Goal: Contribute content: Contribute content

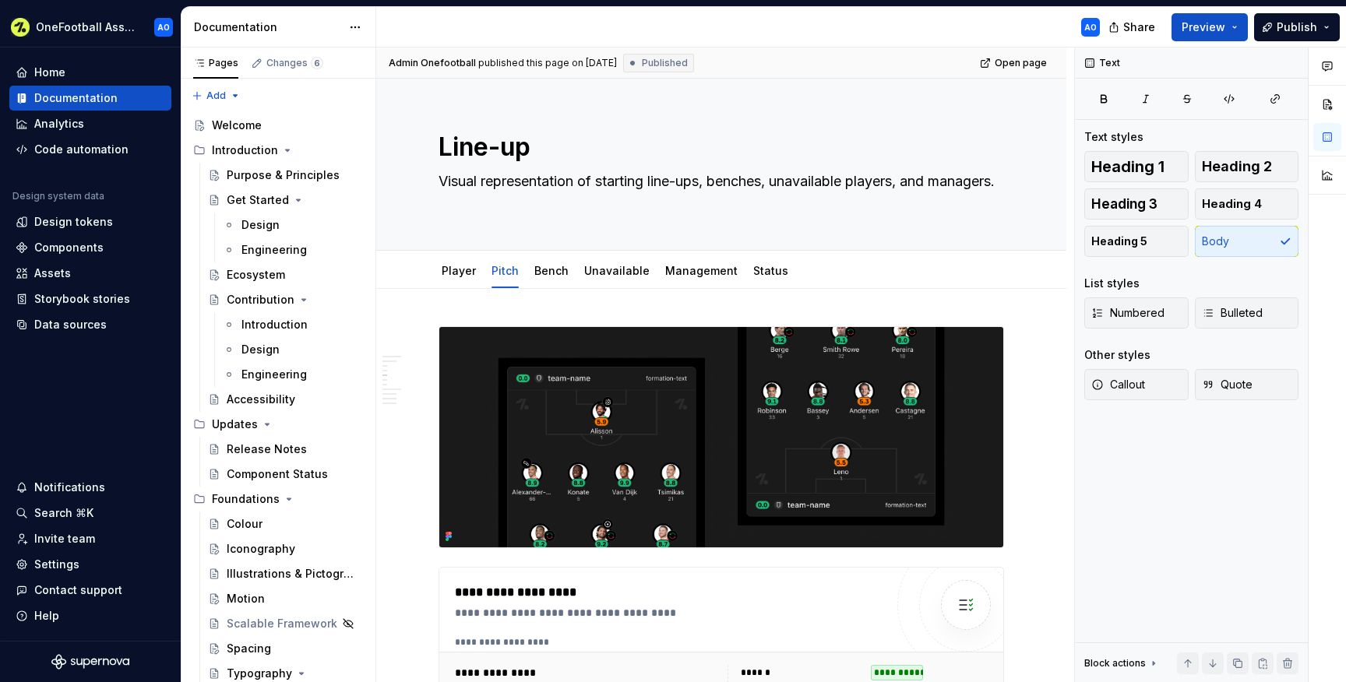
scroll to position [1591, 0]
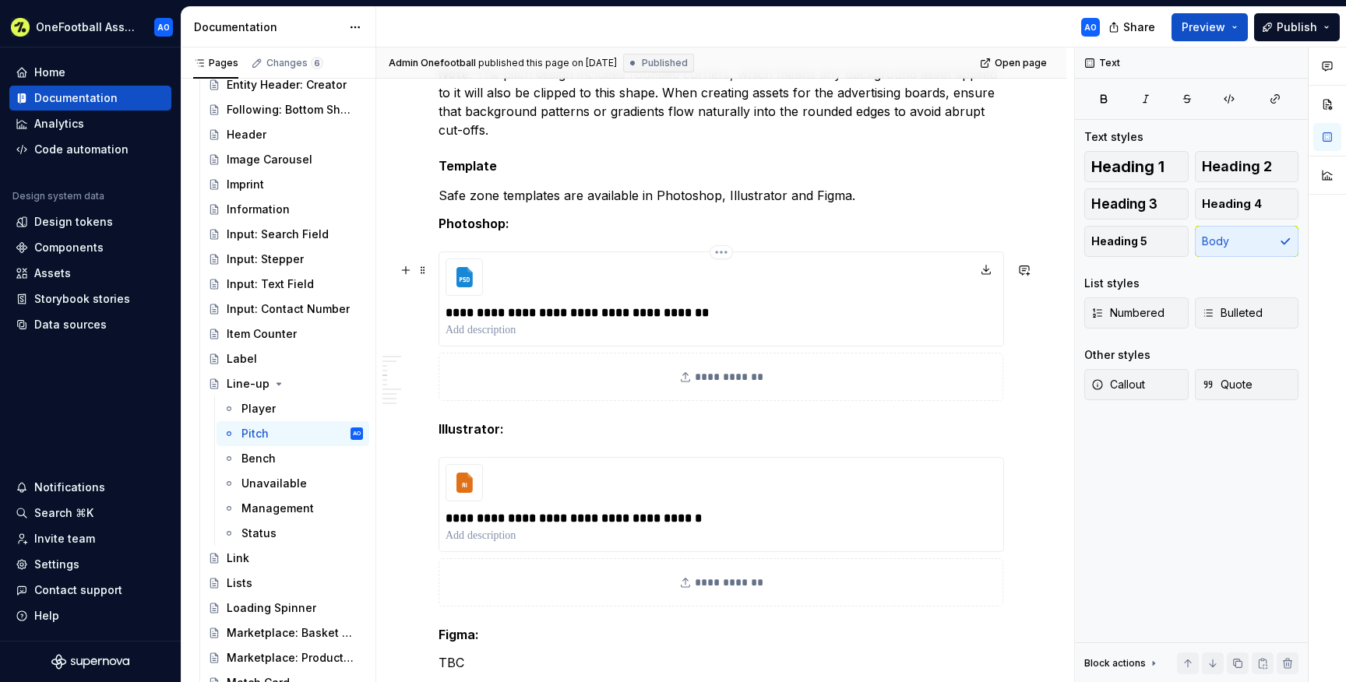
click at [678, 314] on p "**********" at bounding box center [721, 313] width 551 height 19
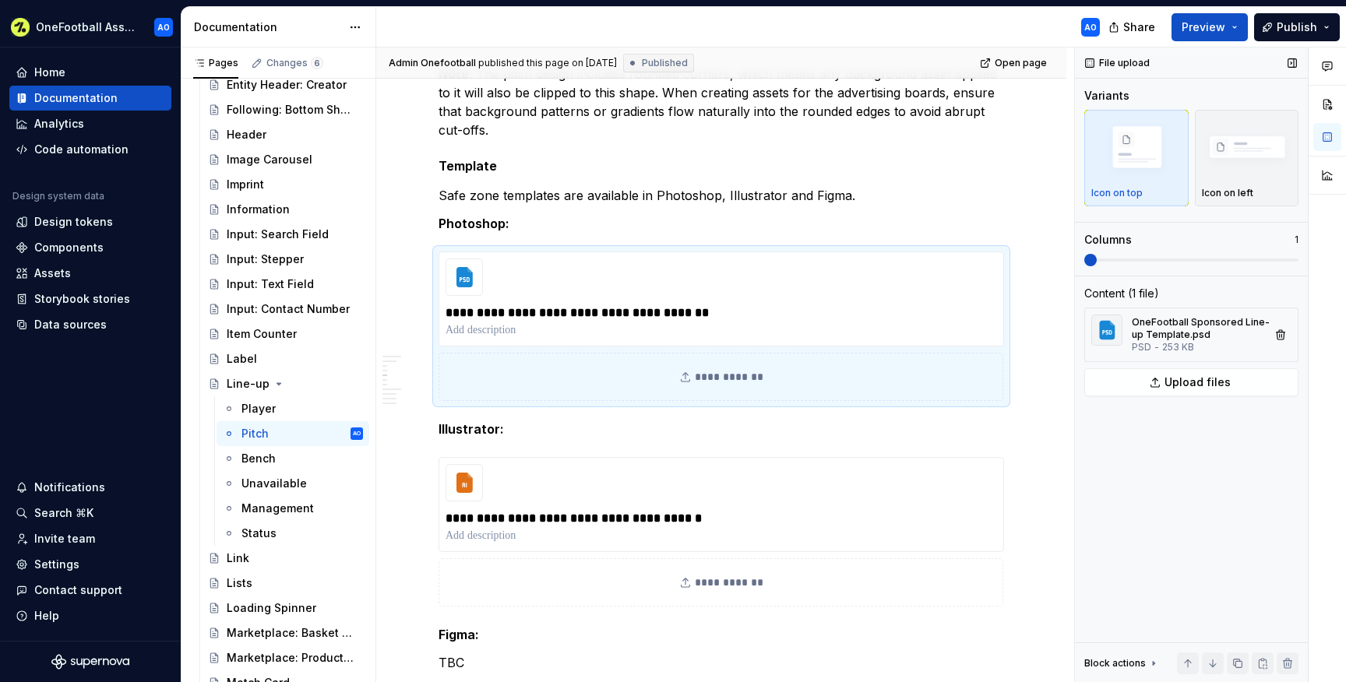
click at [1187, 341] on span "253 KB" at bounding box center [1178, 347] width 32 height 12
click at [1251, 370] on button "Upload files" at bounding box center [1191, 382] width 214 height 28
click at [1281, 334] on button "button" at bounding box center [1281, 335] width 22 height 22
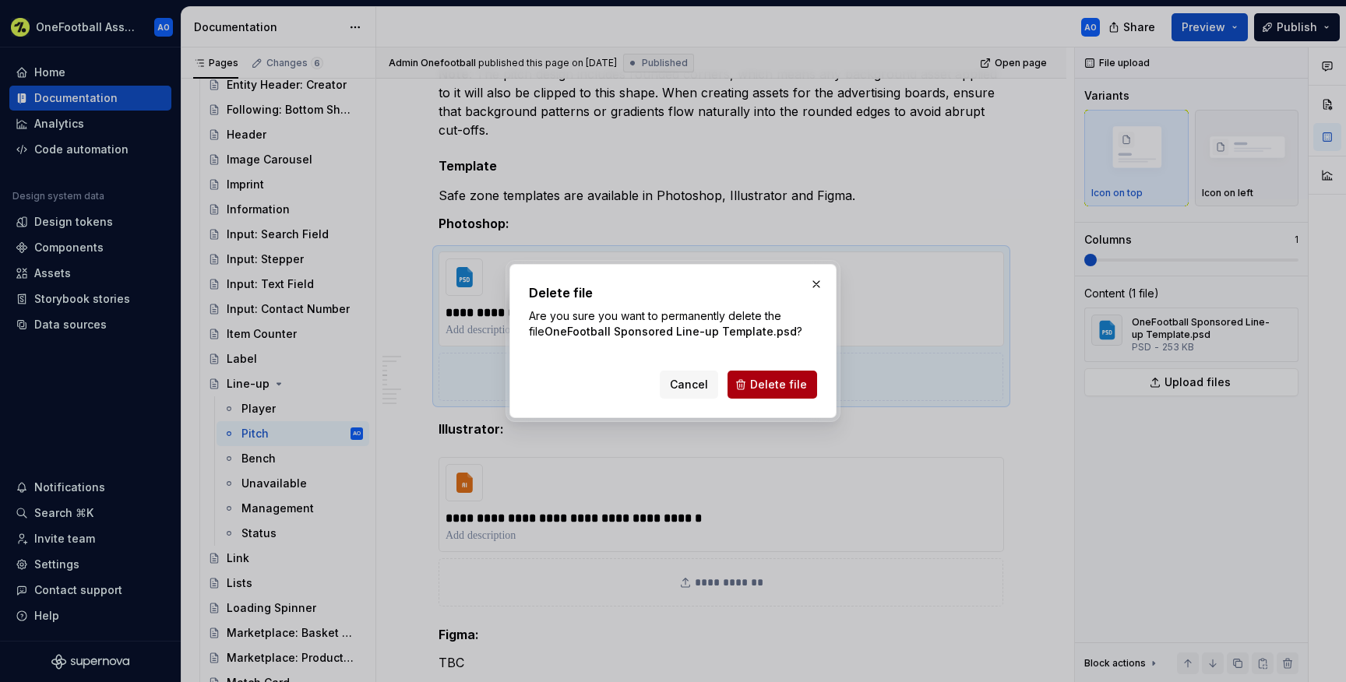
click at [791, 379] on span "Delete file" at bounding box center [778, 385] width 57 height 16
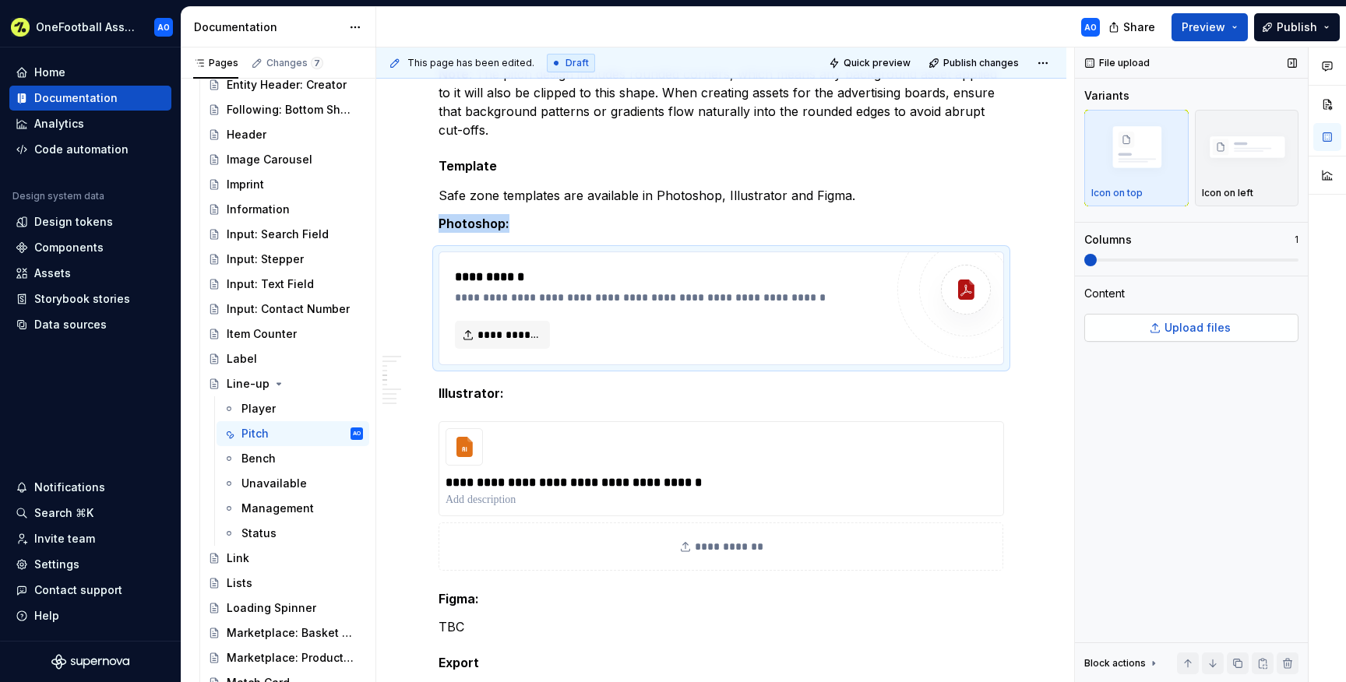
click at [1141, 338] on button "Upload files" at bounding box center [1191, 328] width 214 height 28
click at [573, 477] on div "**********" at bounding box center [722, 468] width 566 height 95
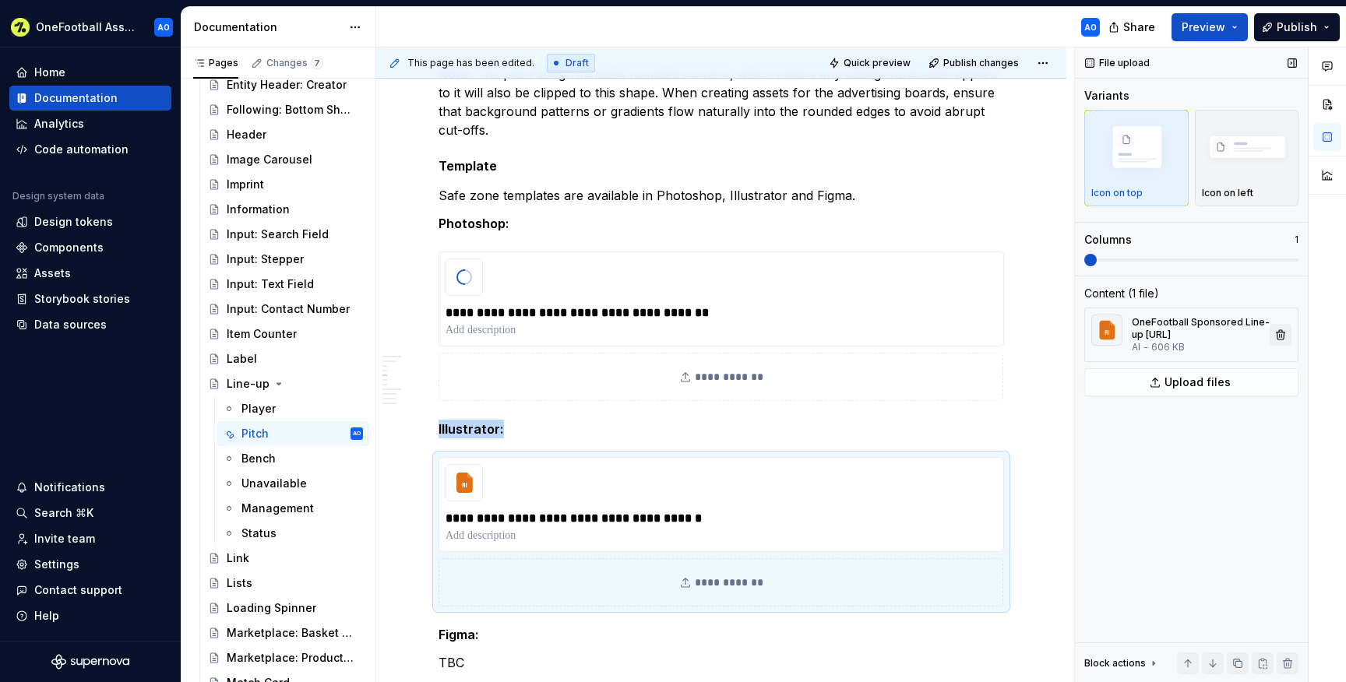
click at [1277, 333] on button "button" at bounding box center [1281, 335] width 22 height 22
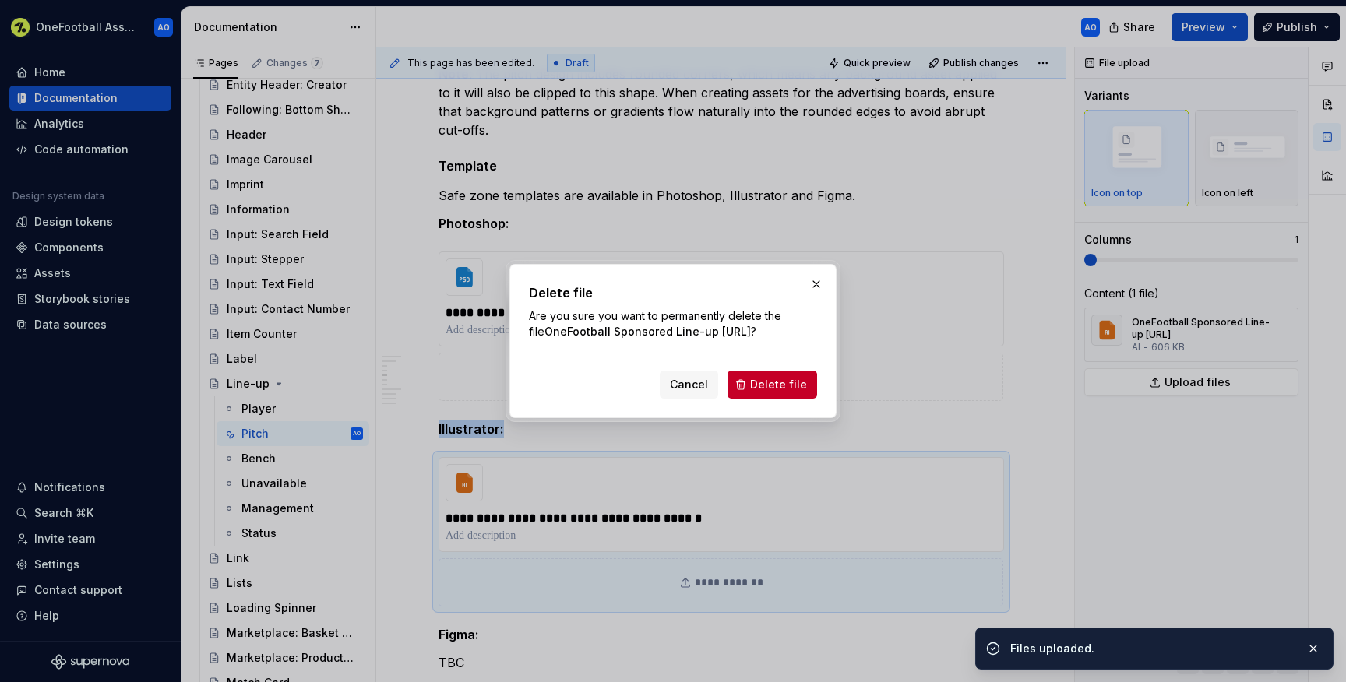
drag, startPoint x: 773, startPoint y: 393, endPoint x: 904, endPoint y: 379, distance: 131.6
click at [773, 393] on button "Delete file" at bounding box center [773, 385] width 90 height 28
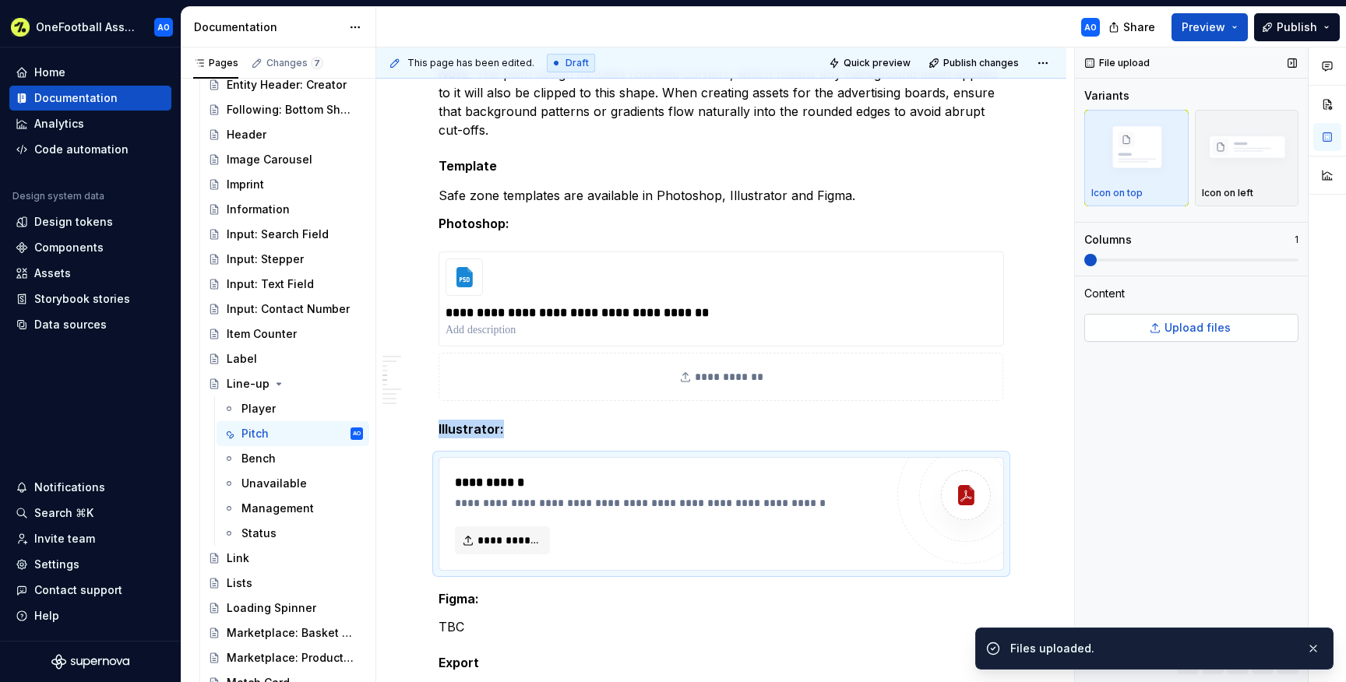
click at [1161, 332] on button "Upload files" at bounding box center [1191, 328] width 214 height 28
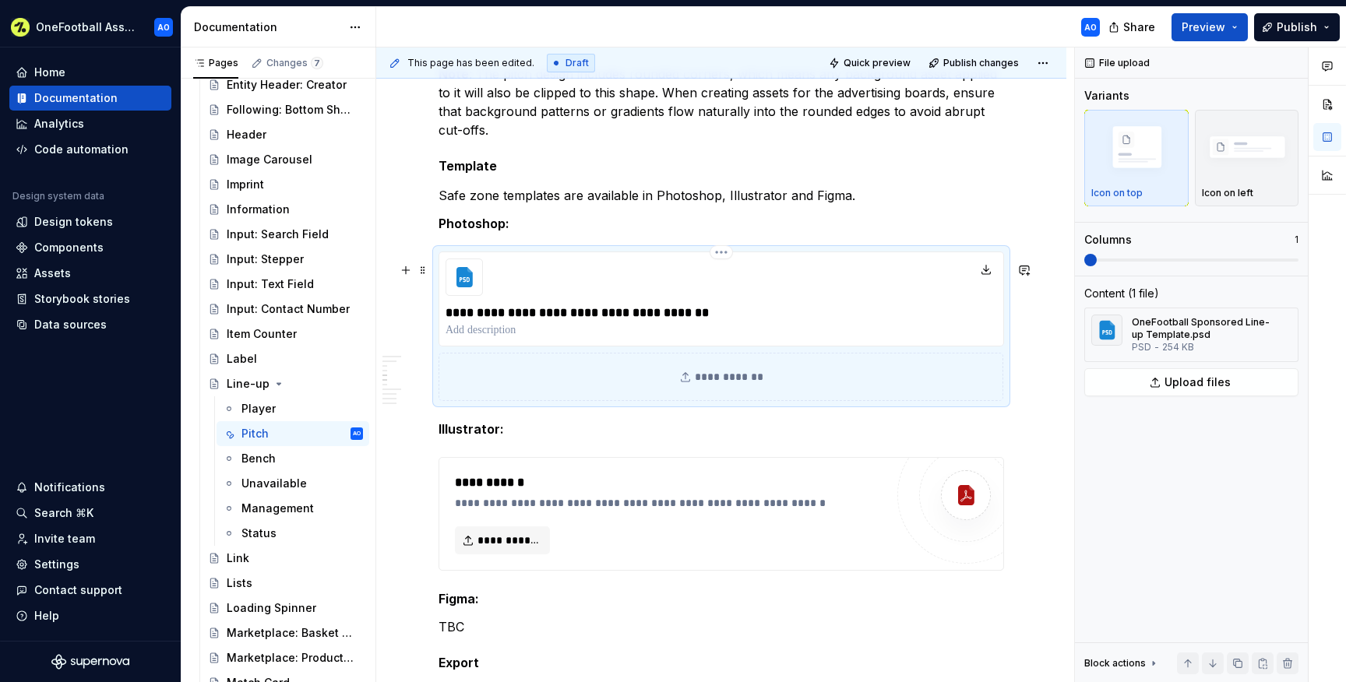
click at [732, 308] on div "**********" at bounding box center [722, 299] width 566 height 95
click at [1178, 382] on span "Upload files" at bounding box center [1198, 383] width 66 height 16
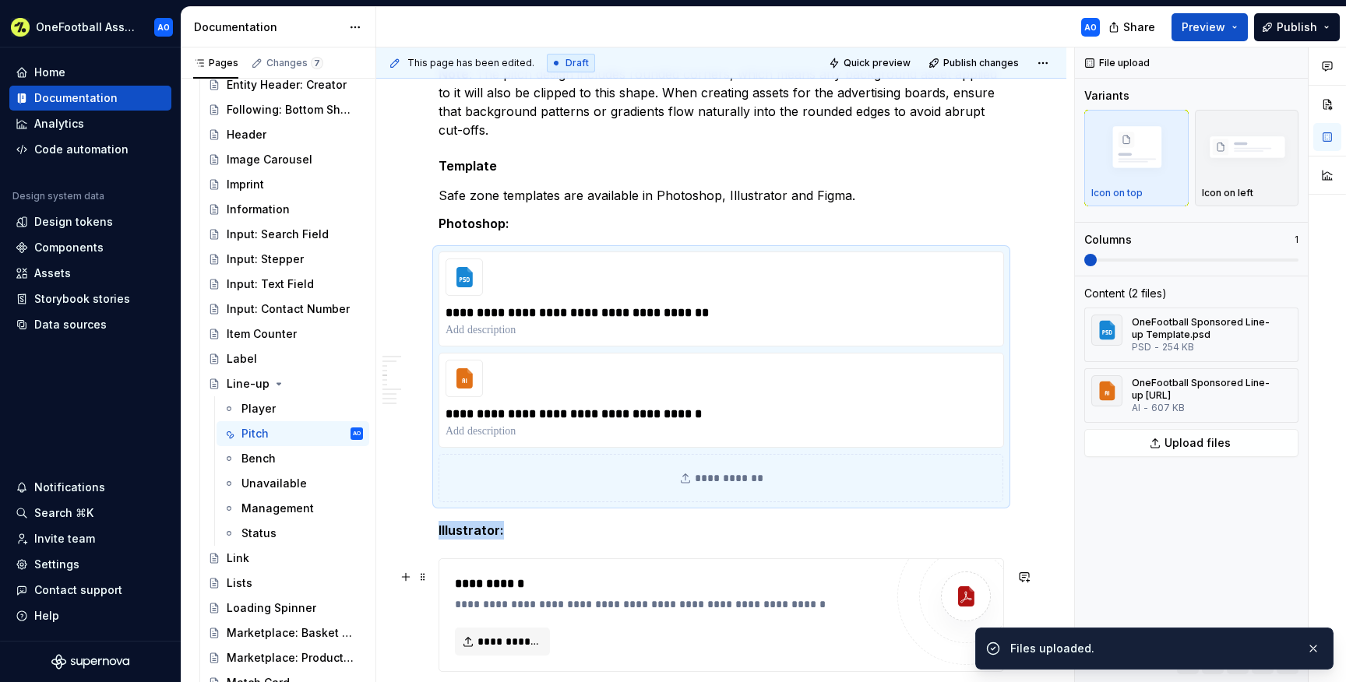
click at [510, 585] on div "**********" at bounding box center [669, 584] width 429 height 19
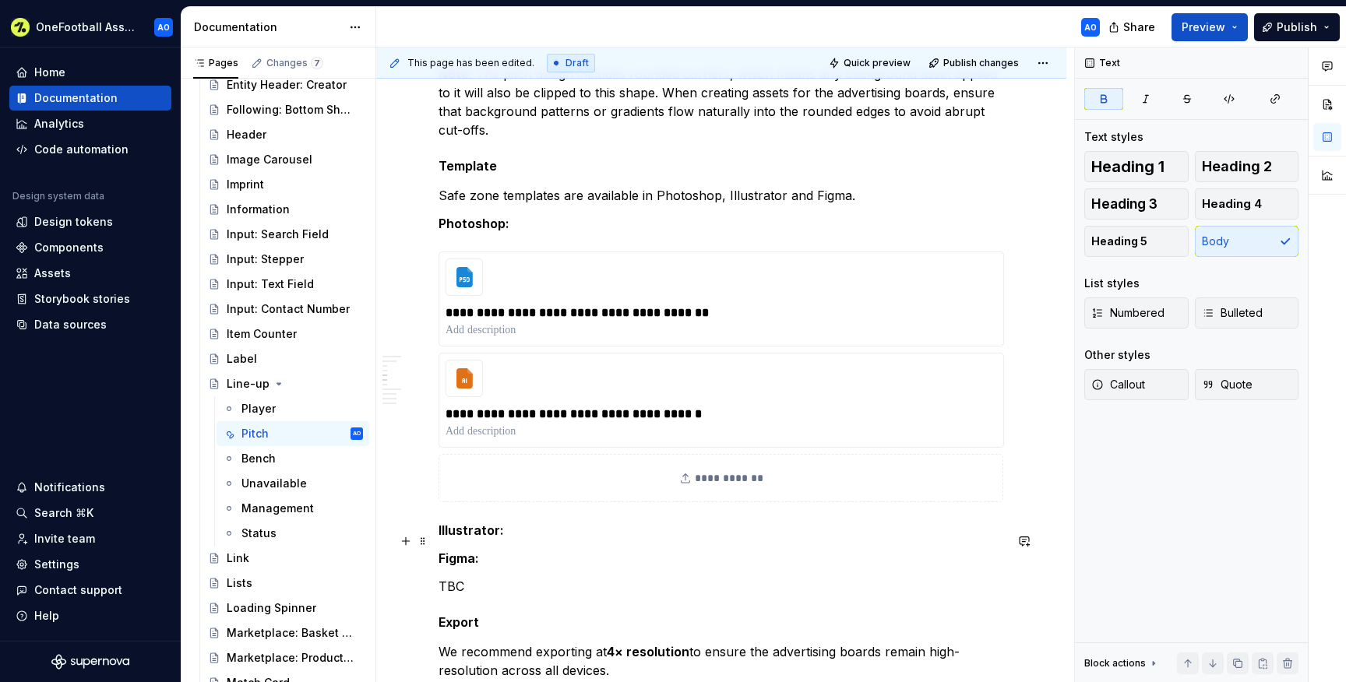
type textarea "*"
click at [510, 540] on p "Illustrator:" at bounding box center [722, 530] width 566 height 19
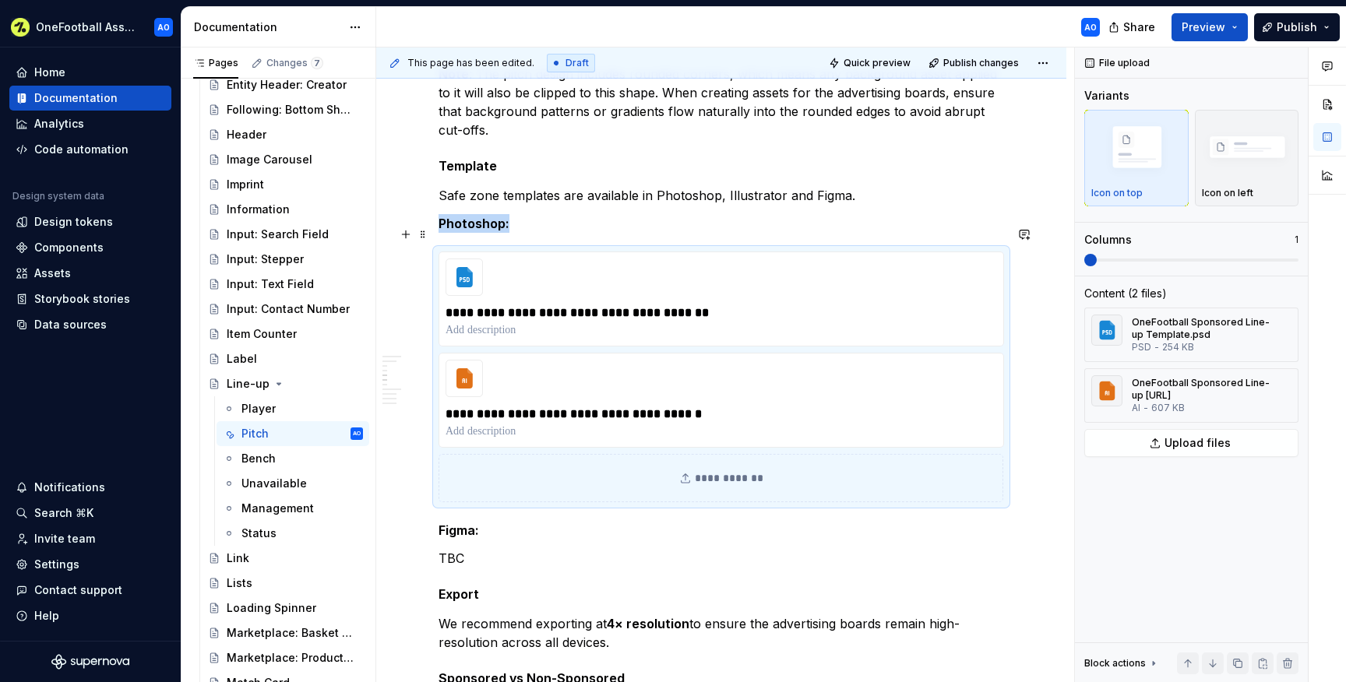
click at [505, 230] on strong "Photoshop:" at bounding box center [474, 224] width 71 height 16
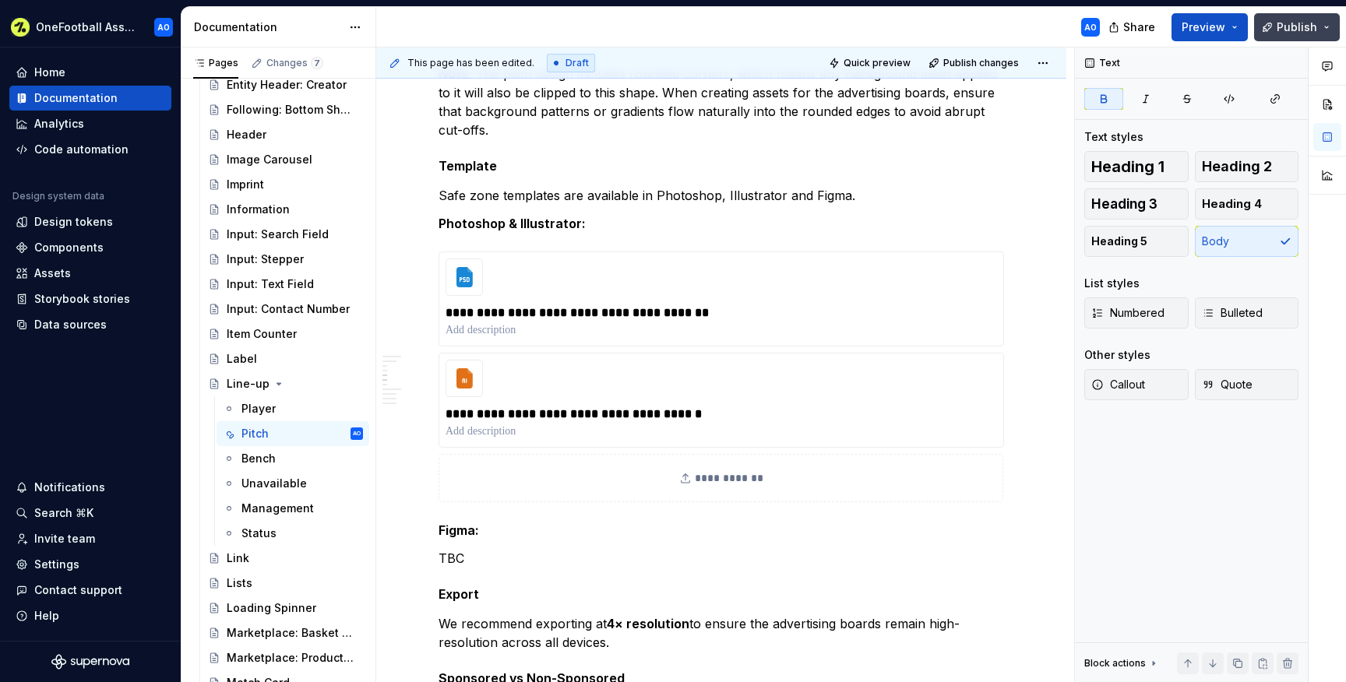
click at [1270, 25] on button "Publish" at bounding box center [1297, 27] width 86 height 28
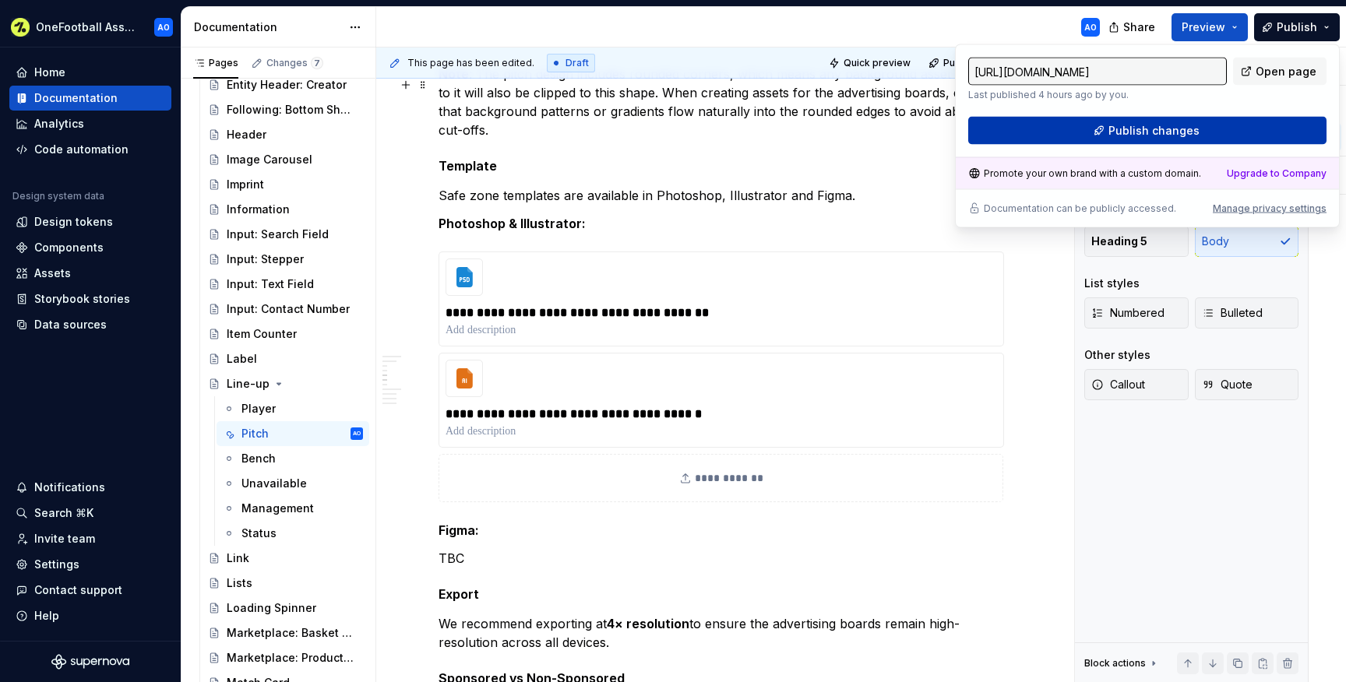
click at [1045, 134] on button "Publish changes" at bounding box center [1147, 131] width 358 height 28
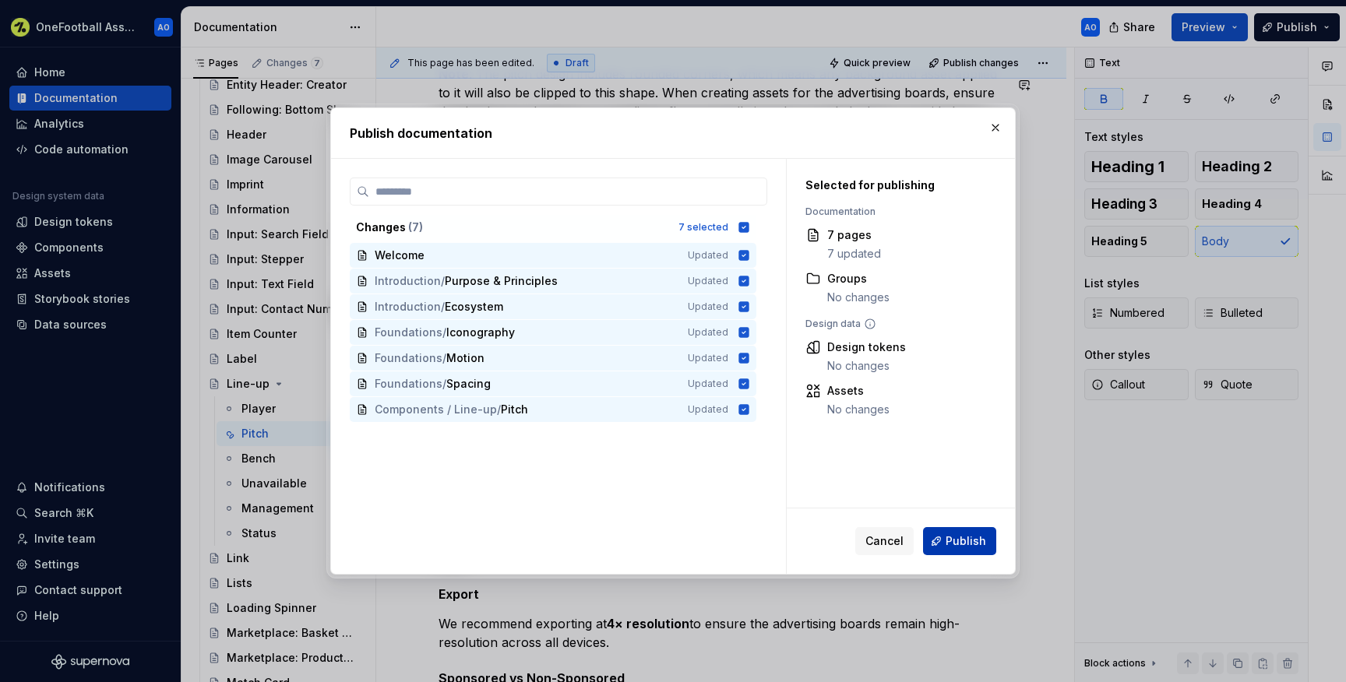
click at [957, 552] on button "Publish" at bounding box center [959, 541] width 73 height 28
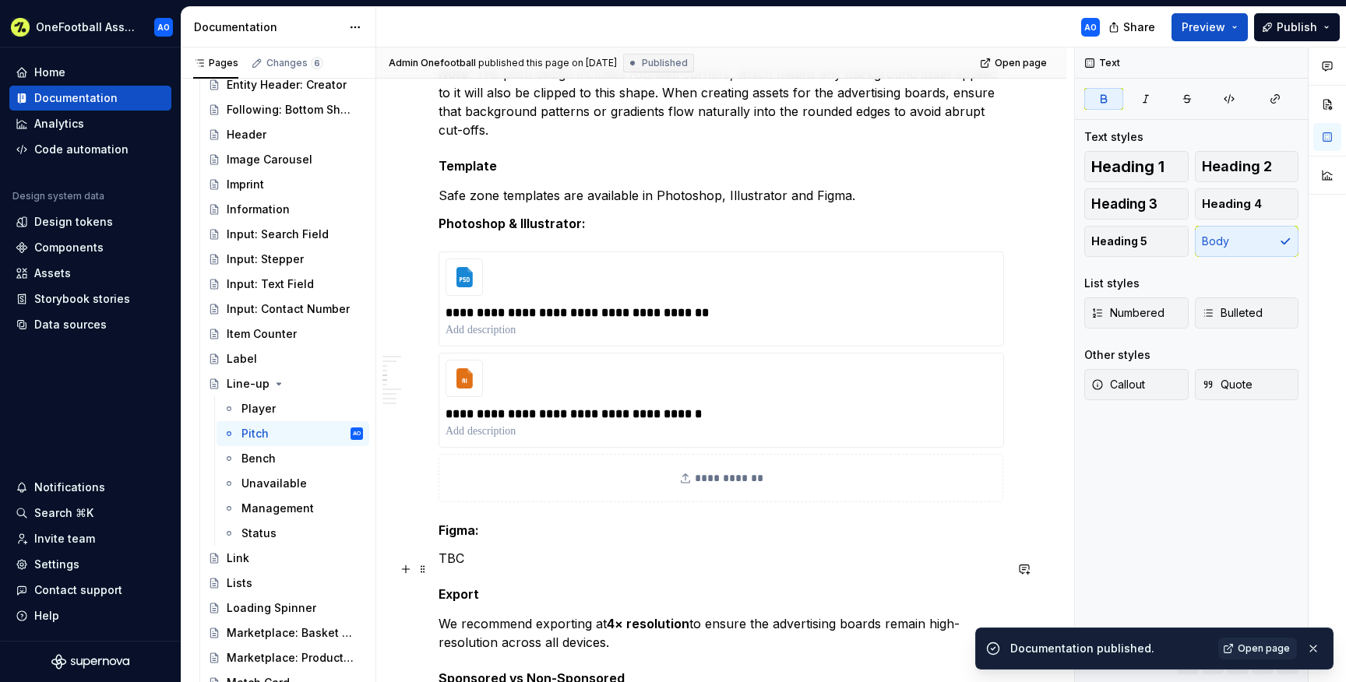
click at [456, 568] on p "TBC" at bounding box center [722, 558] width 566 height 19
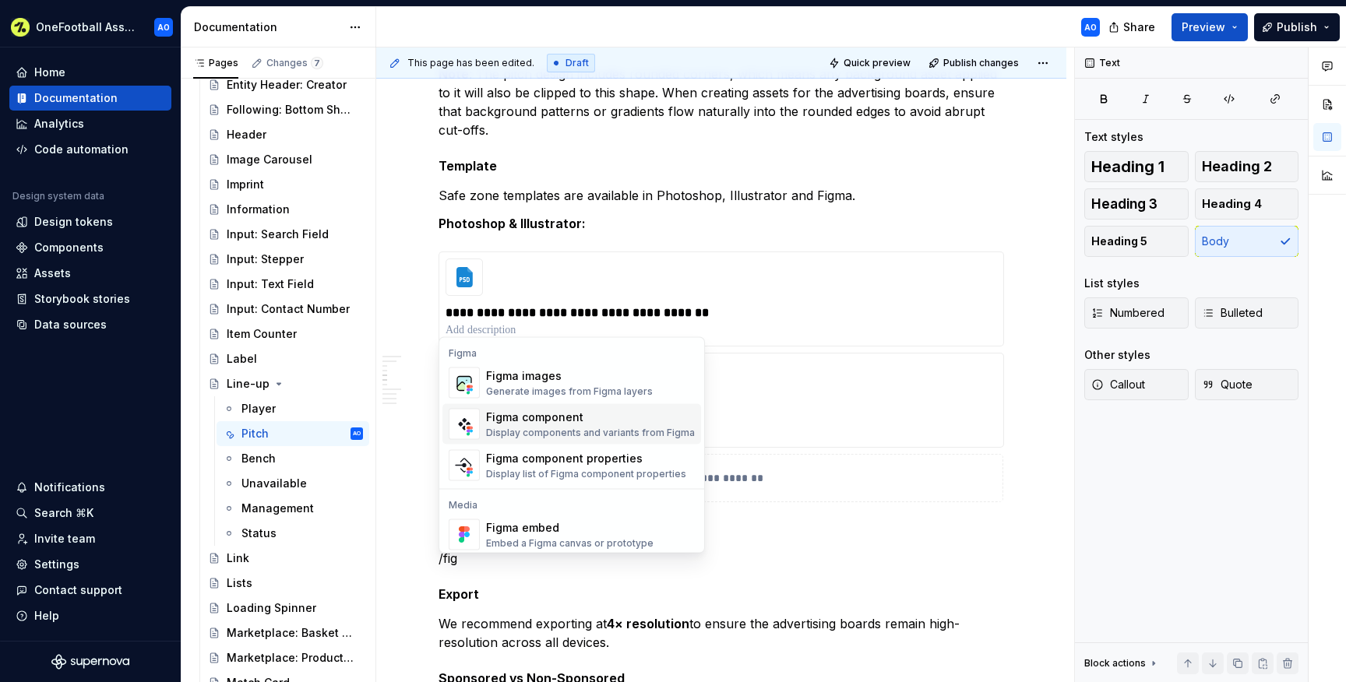
scroll to position [0, 0]
click at [461, 568] on p "/fig" at bounding box center [722, 558] width 566 height 19
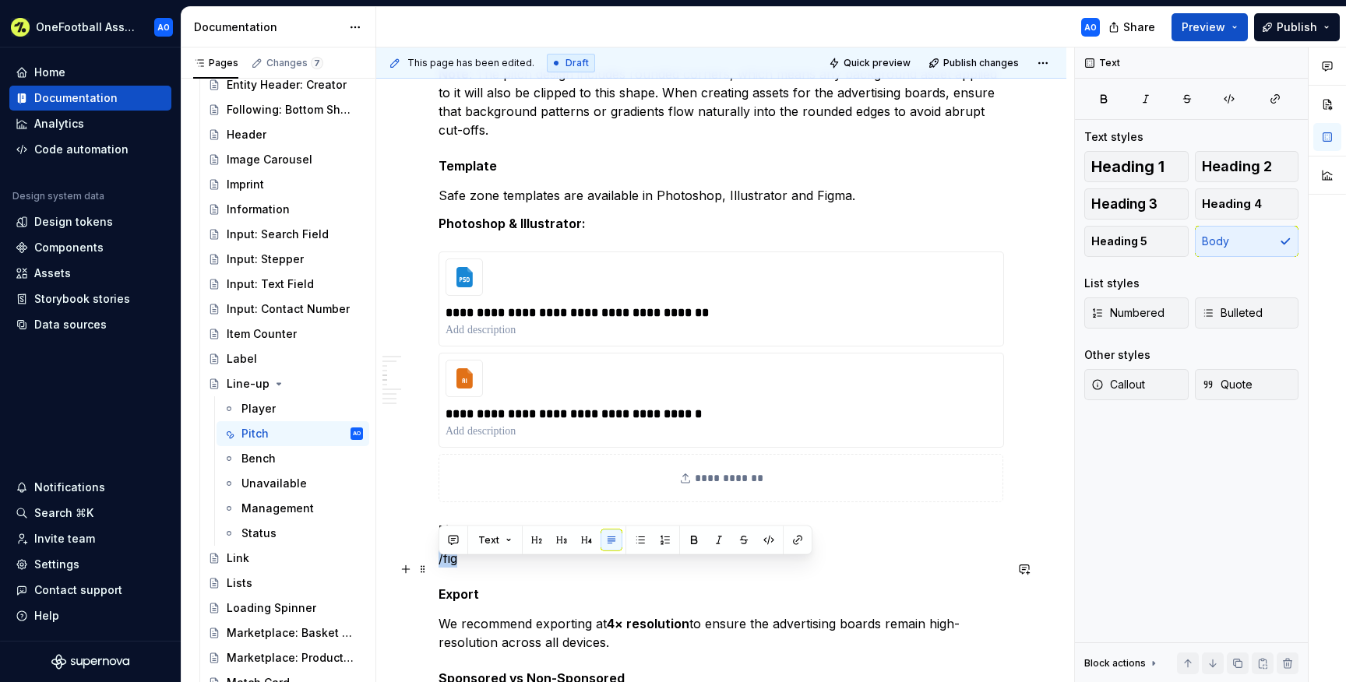
drag, startPoint x: 468, startPoint y: 569, endPoint x: 437, endPoint y: 570, distance: 31.2
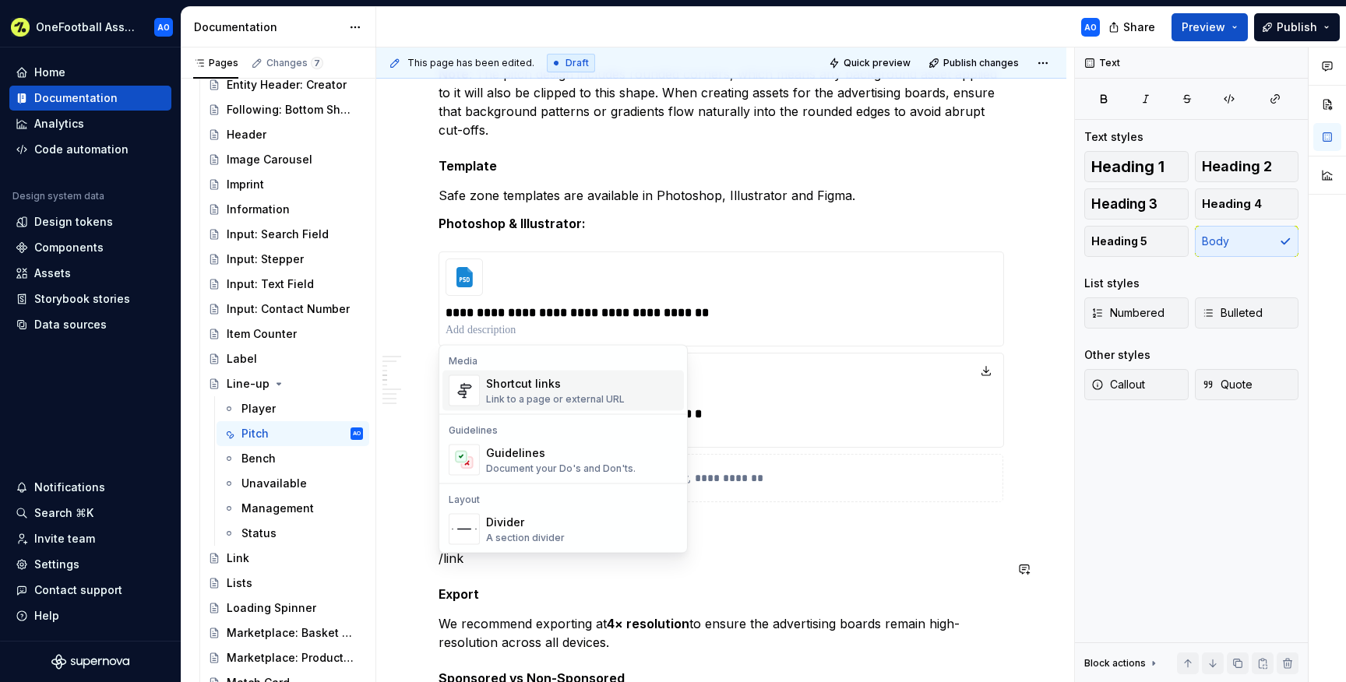
click at [484, 399] on span "Shortcut links Link to a page or external URL" at bounding box center [562, 391] width 241 height 41
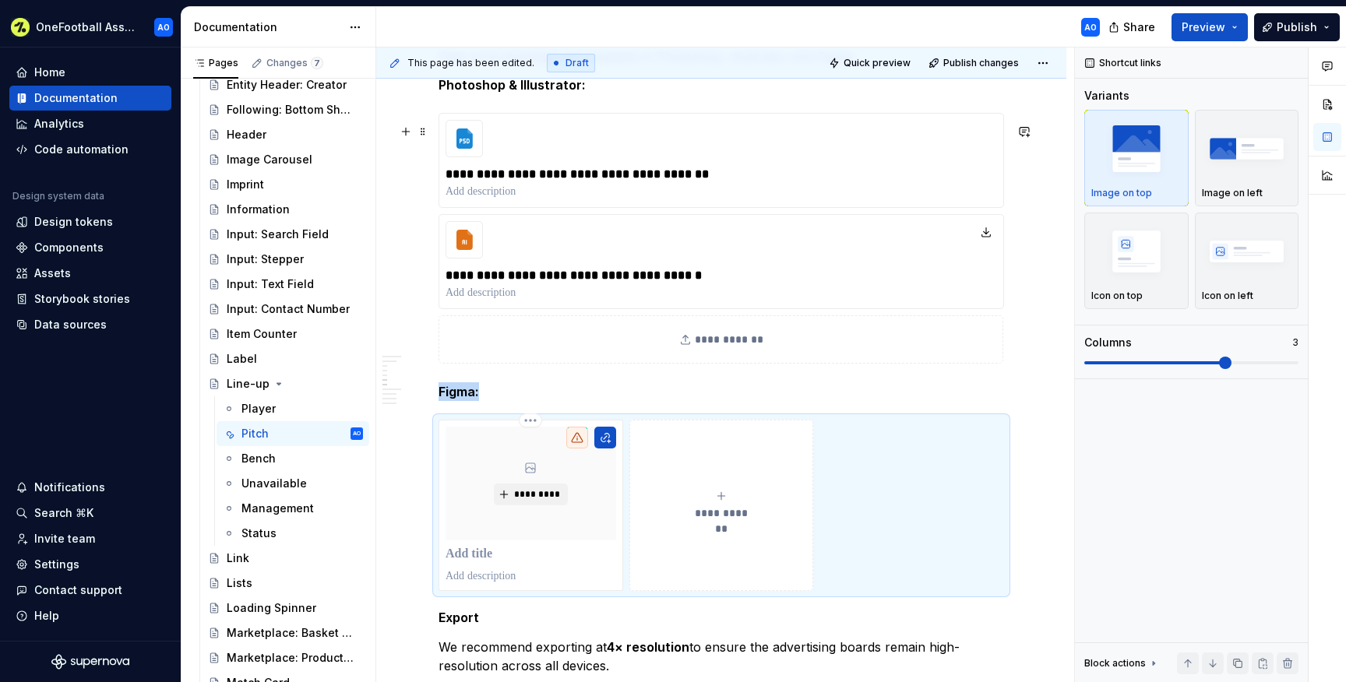
scroll to position [1901, 0]
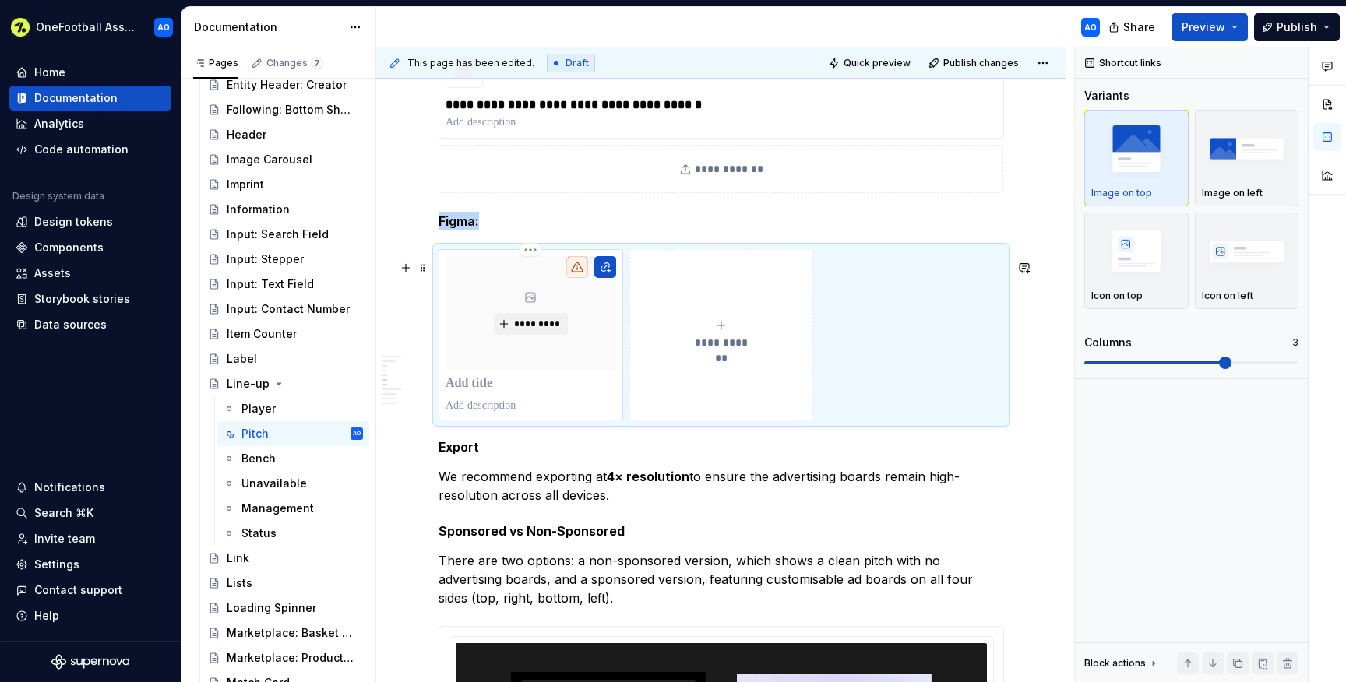
click at [488, 392] on p at bounding box center [531, 384] width 171 height 16
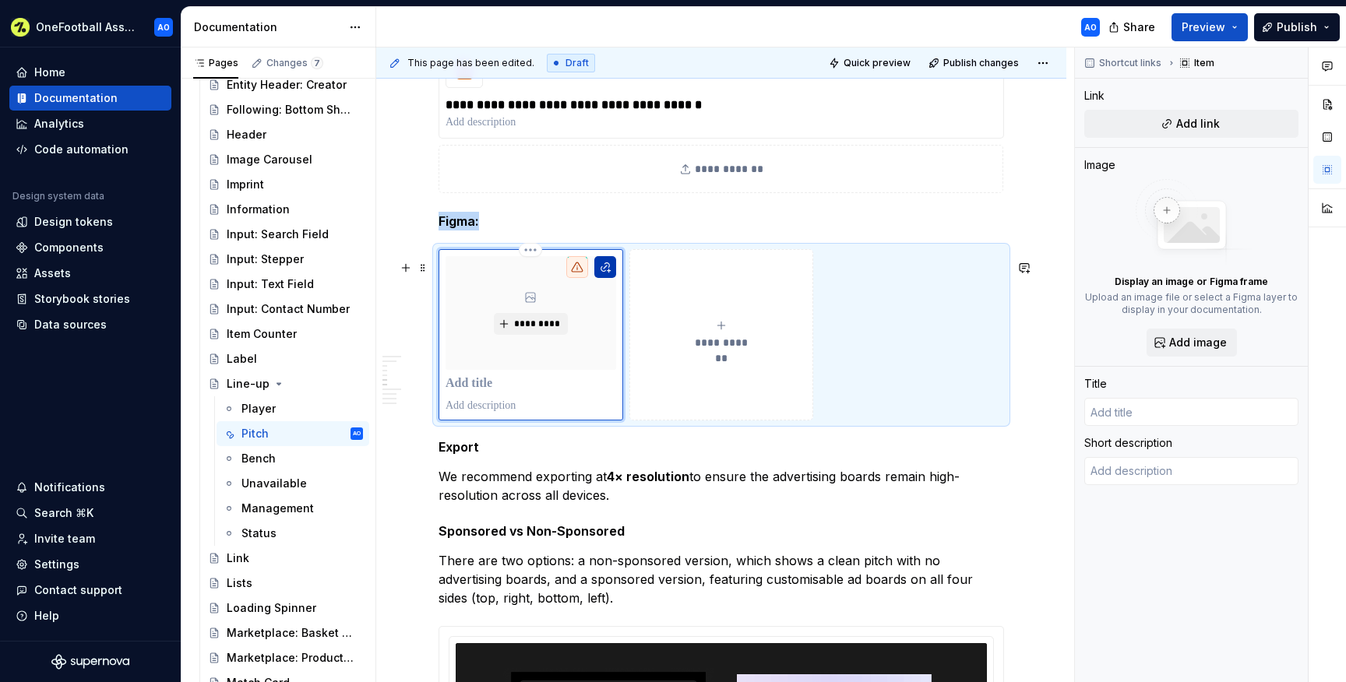
click at [601, 276] on button "button" at bounding box center [605, 267] width 22 height 22
type textarea "*"
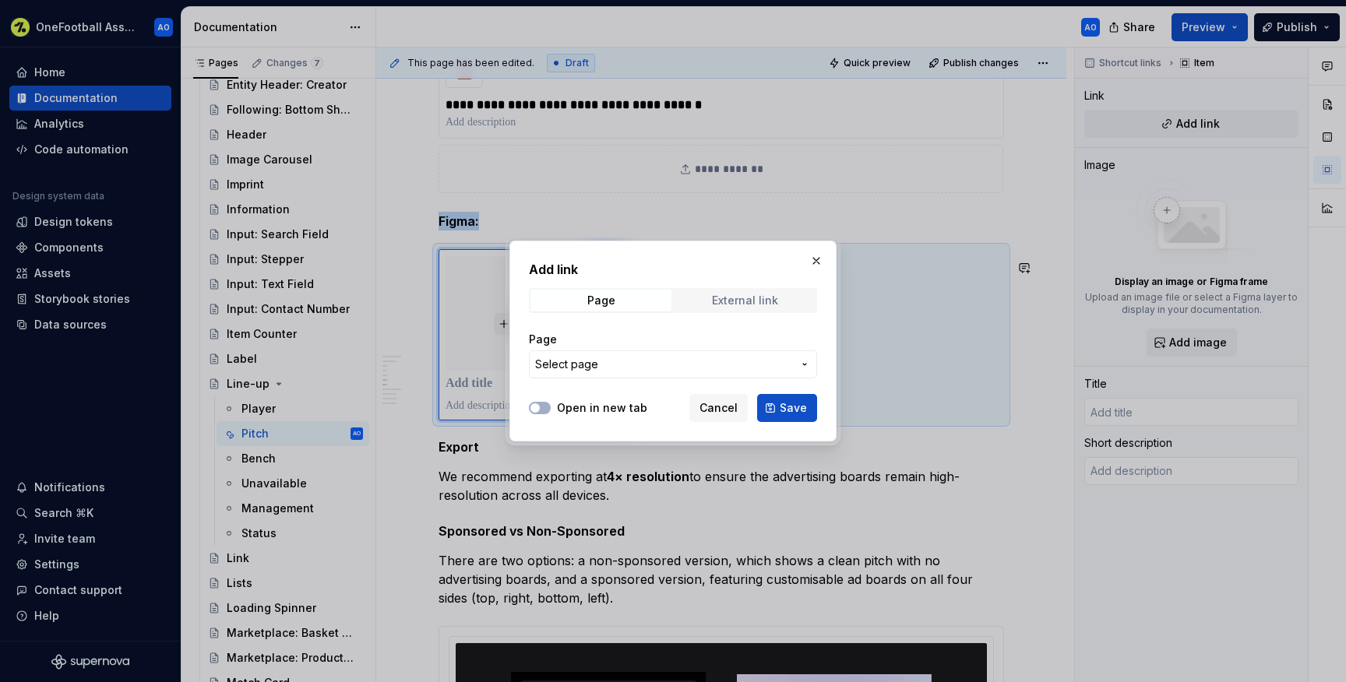
click at [720, 303] on div "External link" at bounding box center [745, 300] width 66 height 12
click at [608, 359] on input "URL" at bounding box center [673, 365] width 288 height 28
paste input "[URL][DOMAIN_NAME]"
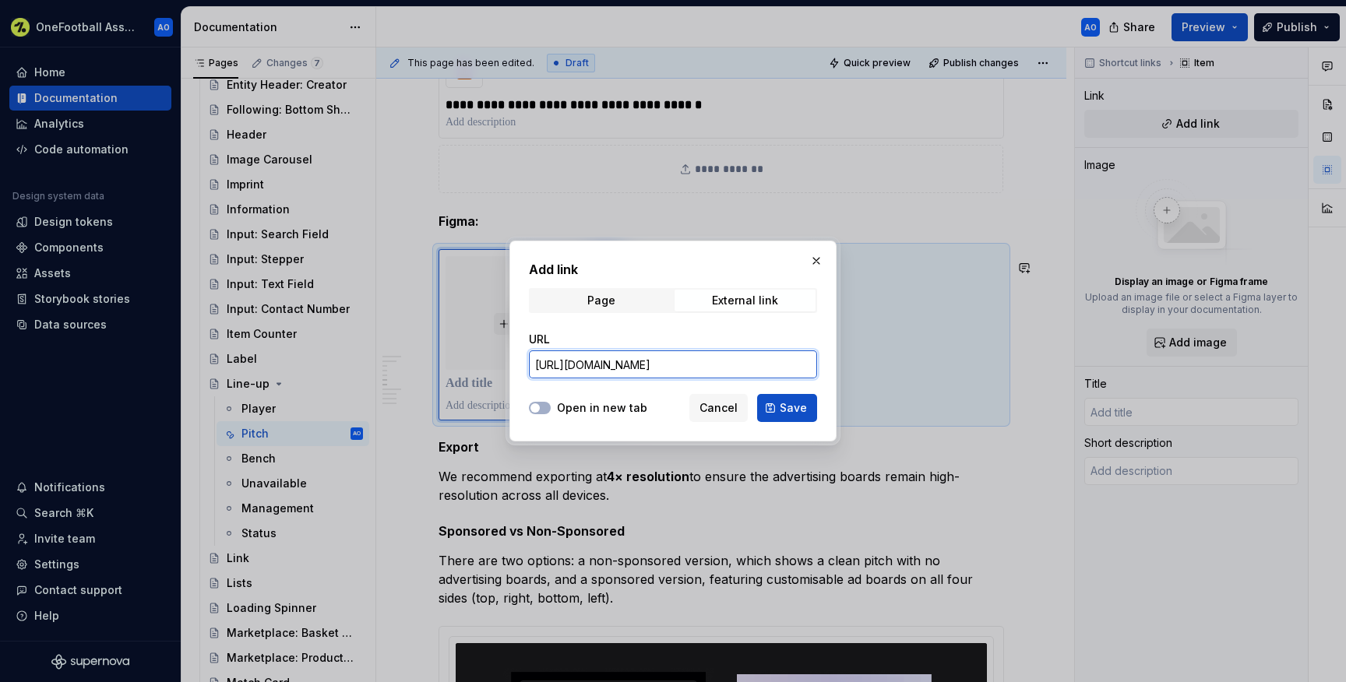
scroll to position [0, 481]
type input "[URL][DOMAIN_NAME]"
click at [575, 405] on label "Open in new tab" at bounding box center [602, 408] width 90 height 16
click at [551, 405] on button "Open in new tab" at bounding box center [540, 408] width 22 height 12
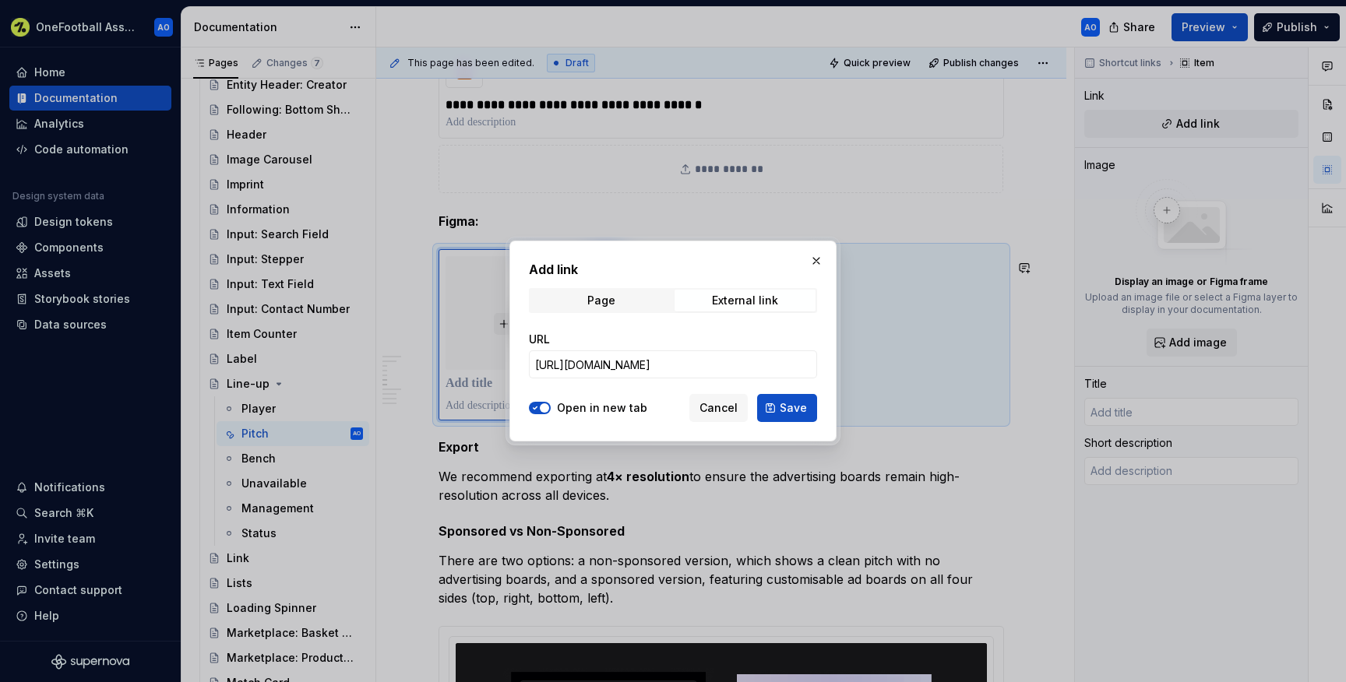
click at [818, 410] on div "Add link Page External link URL [URL][DOMAIN_NAME] Open in new tab Cancel Save" at bounding box center [672, 341] width 327 height 201
click at [805, 412] on span "Save" at bounding box center [793, 408] width 27 height 16
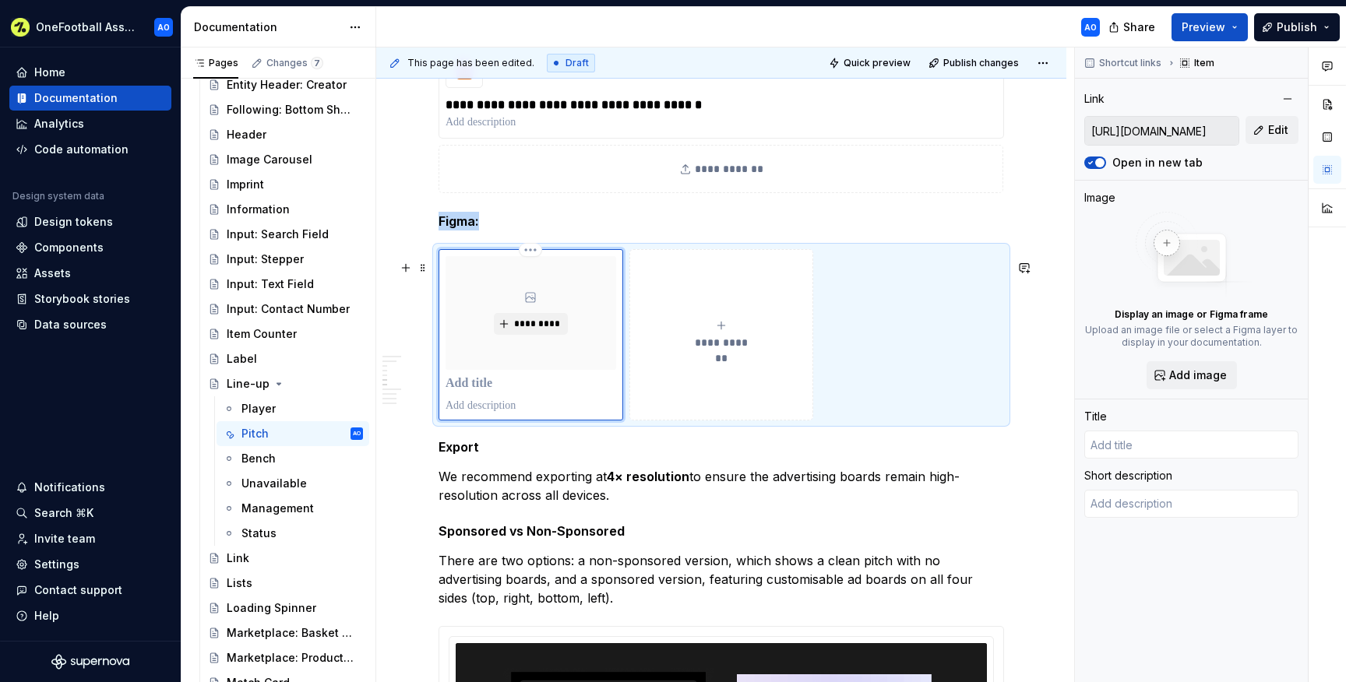
click at [543, 310] on div "*********" at bounding box center [531, 313] width 171 height 114
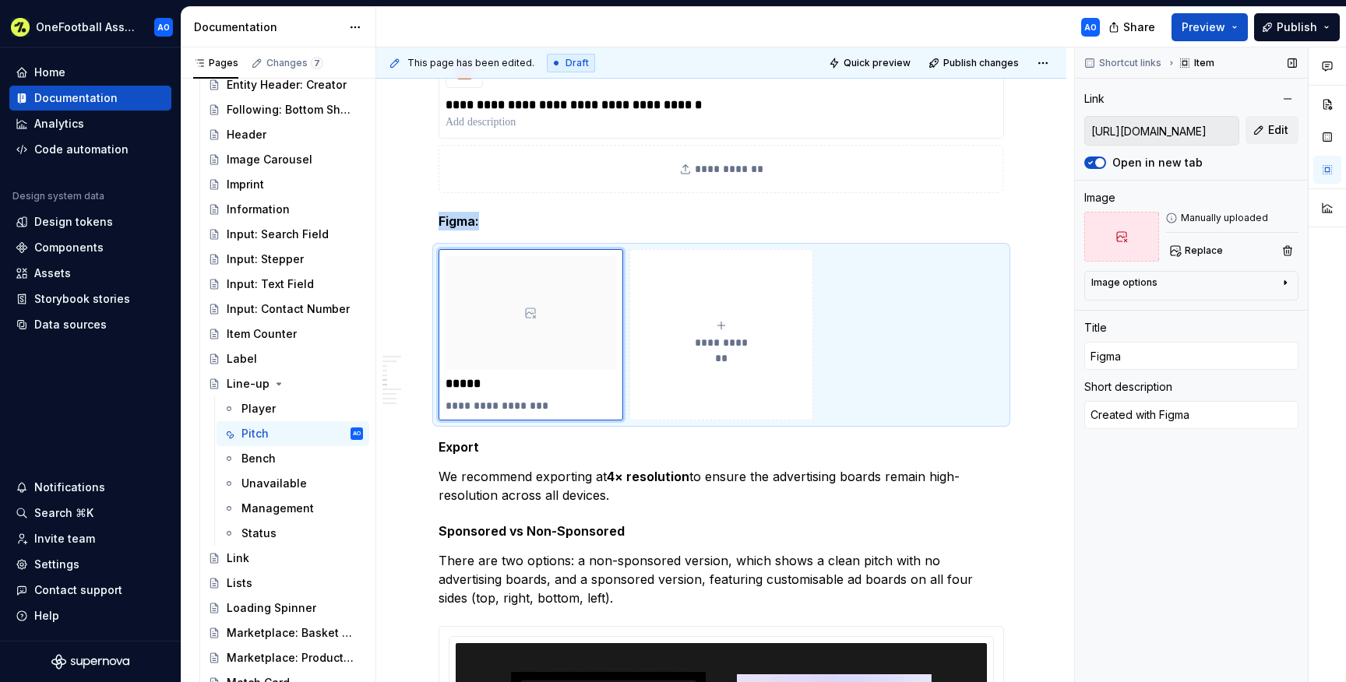
click at [1169, 278] on div "Image options" at bounding box center [1185, 286] width 188 height 19
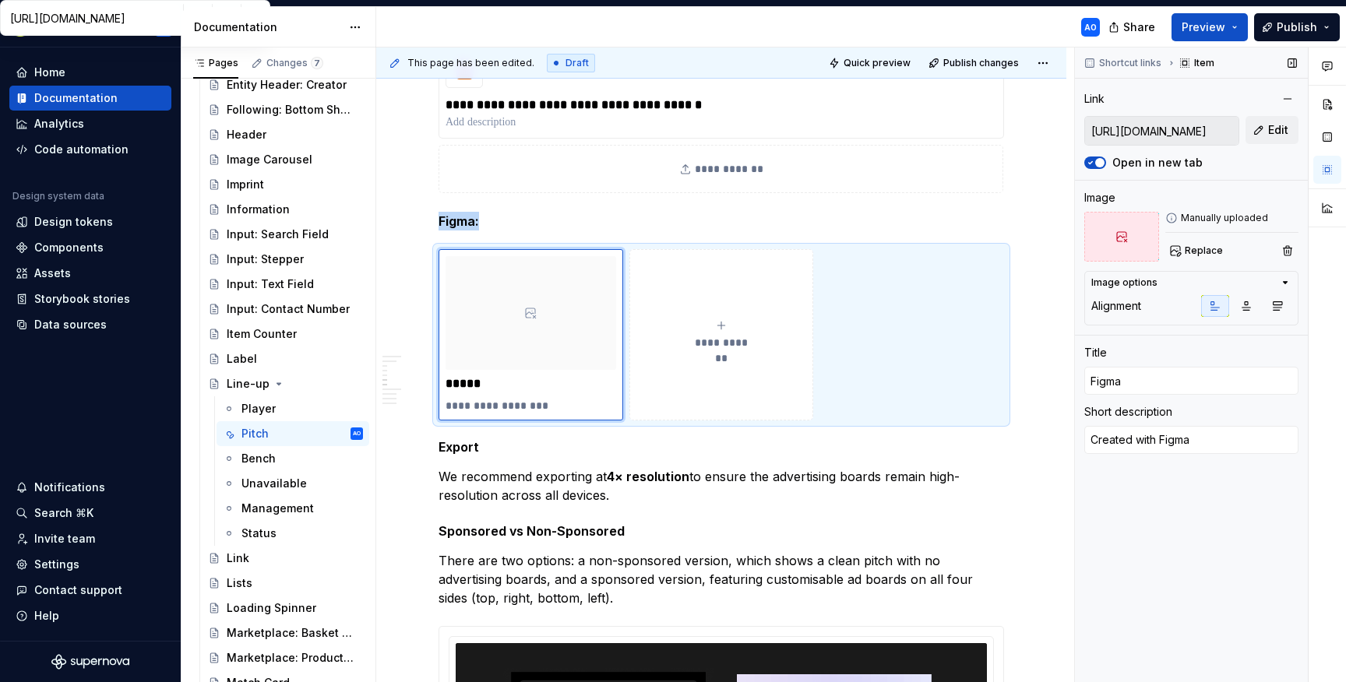
click at [1168, 277] on div "Image options" at bounding box center [1185, 283] width 188 height 12
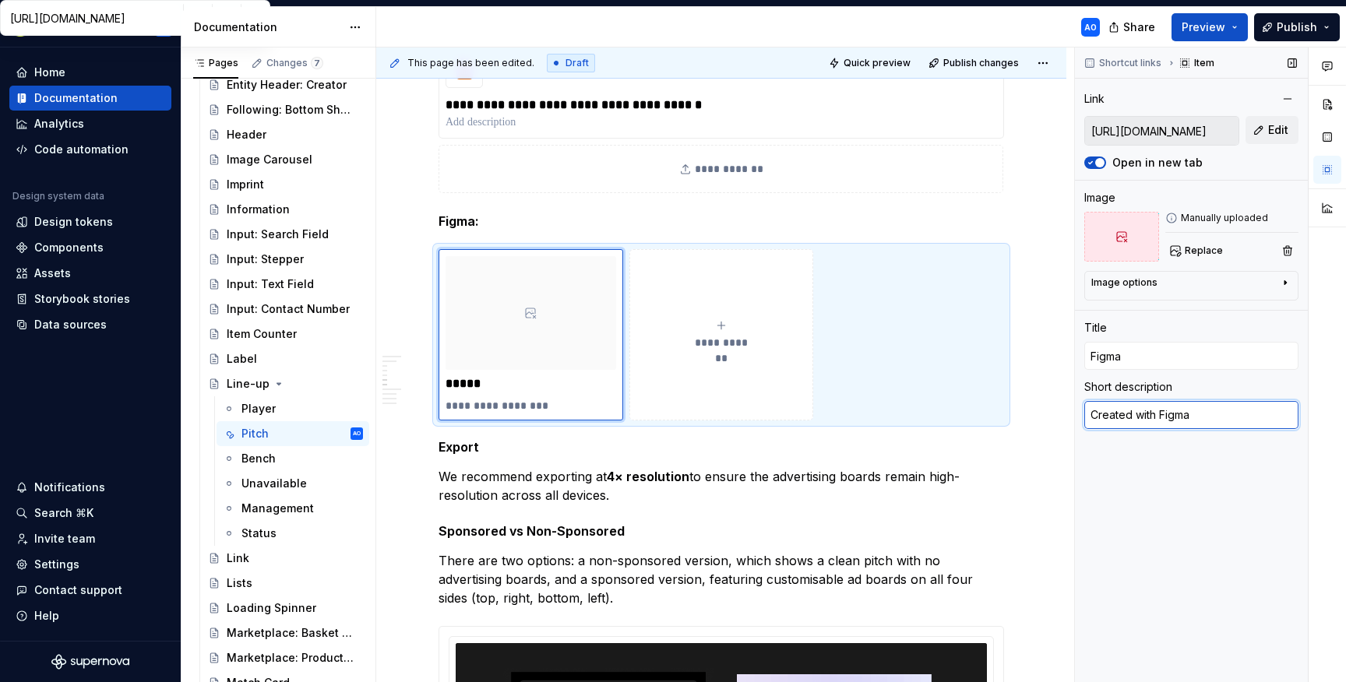
click at [1124, 413] on textarea "Created with Figma" at bounding box center [1191, 415] width 214 height 28
click at [470, 392] on p "*****" at bounding box center [531, 384] width 170 height 16
type textarea "*"
type input "OneFootball Sponsored Line-up Template"
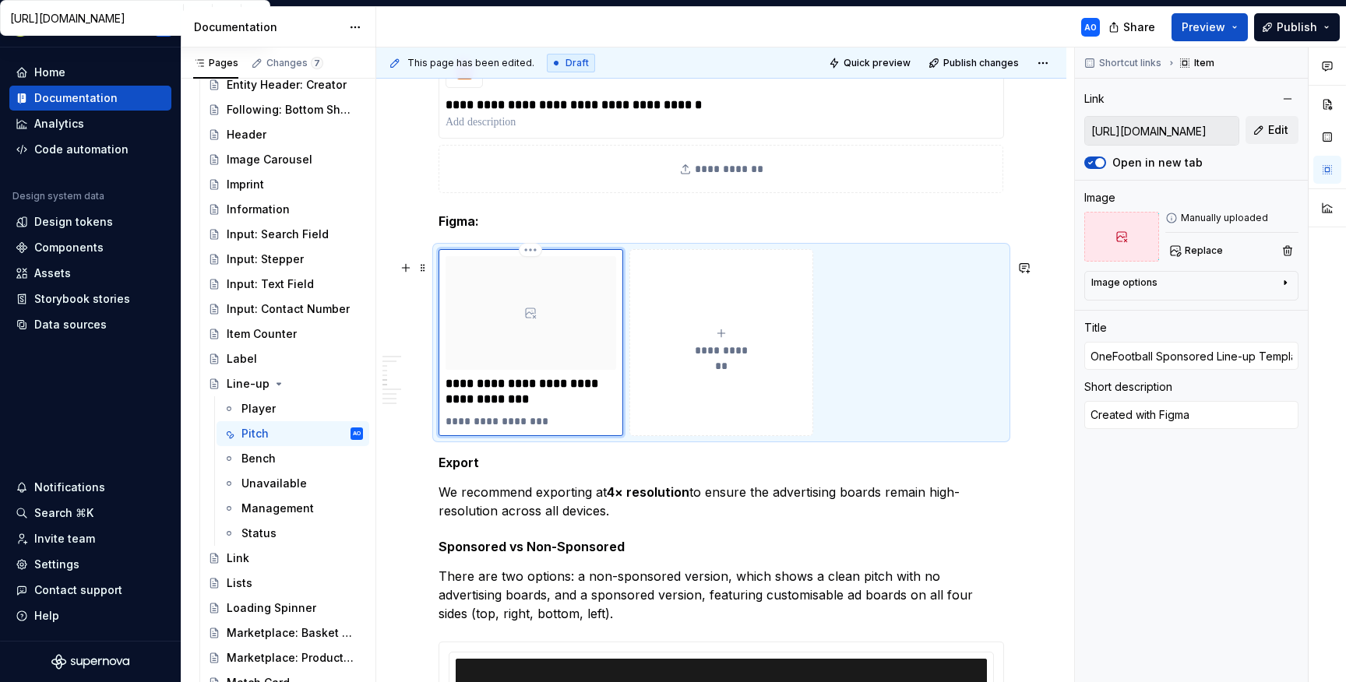
click at [523, 429] on p "**********" at bounding box center [531, 422] width 170 height 16
type textarea "*"
type textarea "F"
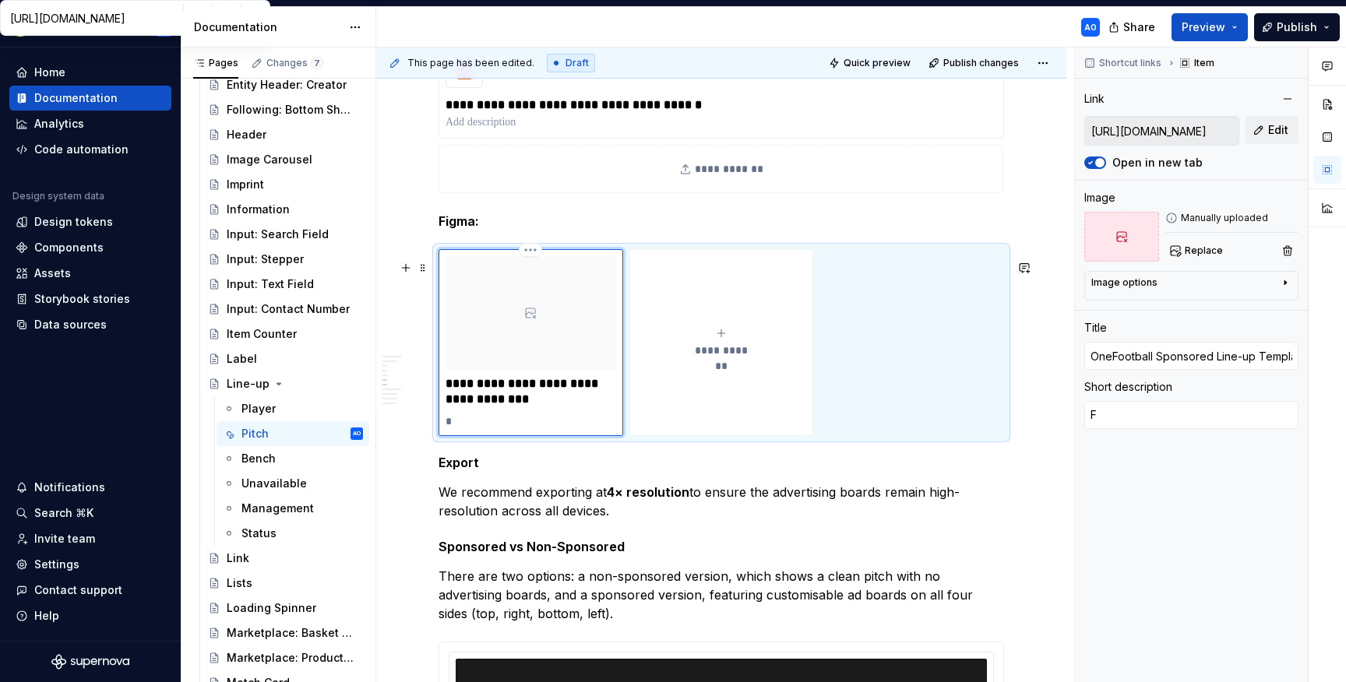
type textarea "*"
type textarea "Fi"
type textarea "*"
type textarea "Fig"
type textarea "*"
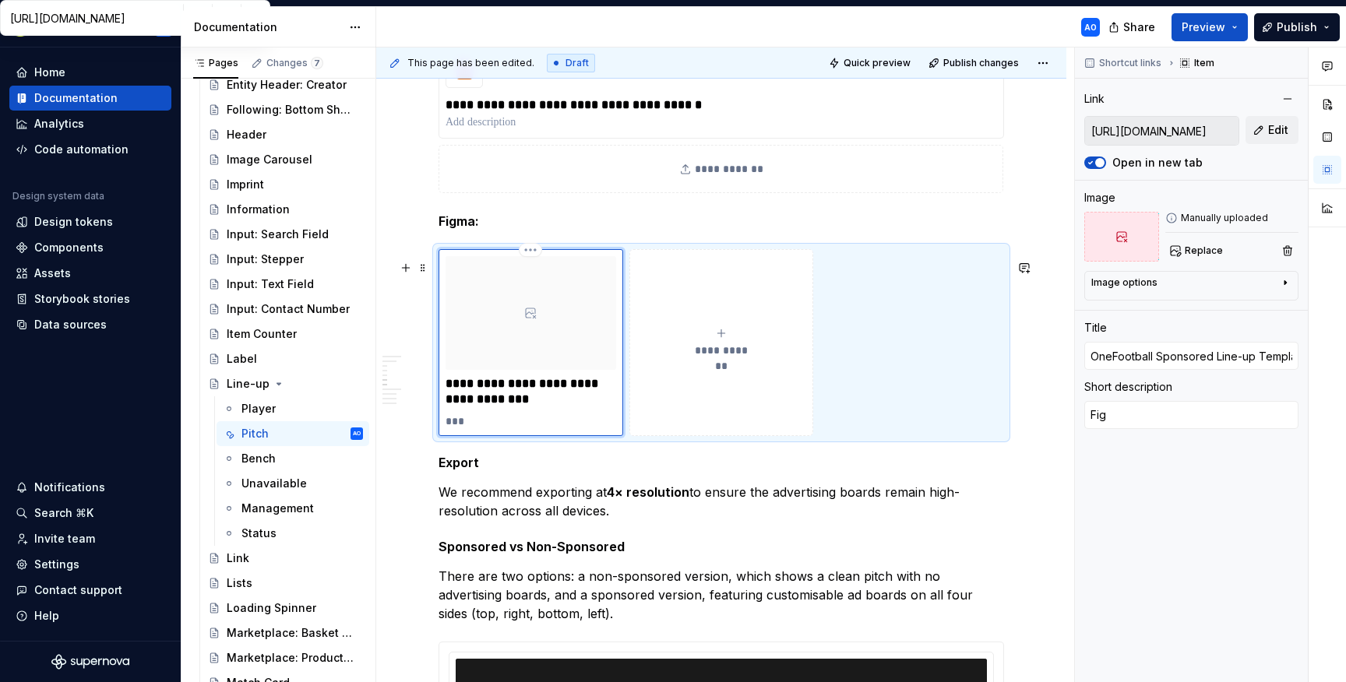
type textarea "Figm"
type textarea "*"
type textarea "Figma"
type textarea "*"
type textarea "Figma"
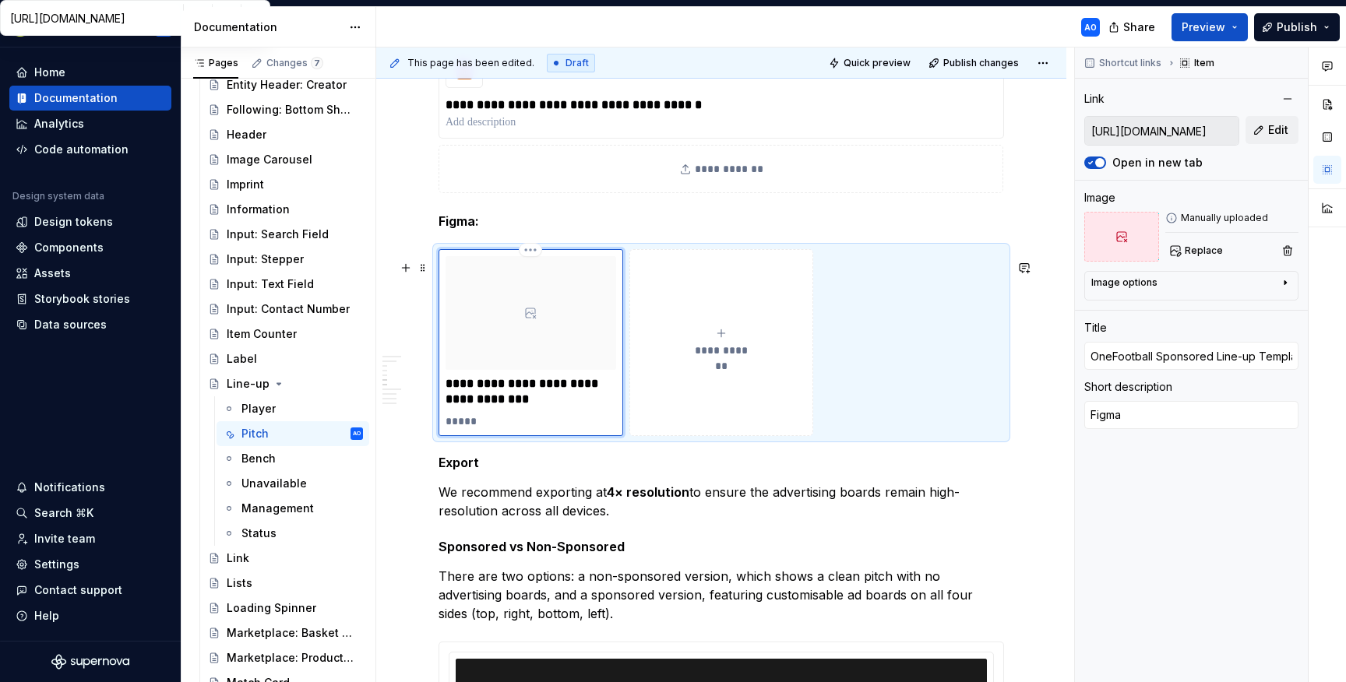
type textarea "*"
type textarea "Figma F"
type textarea "*"
type textarea "Figma Fi"
type textarea "*"
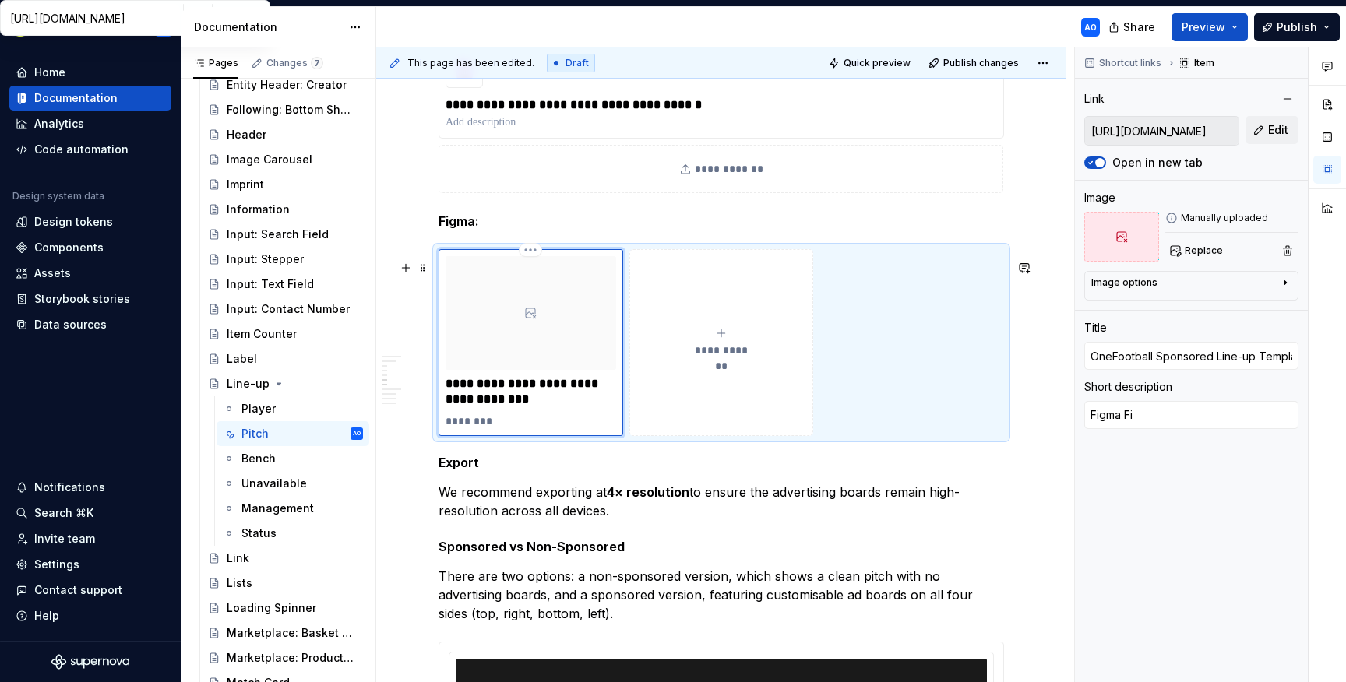
type textarea "Figma Fil"
type textarea "*"
type textarea "Figma File"
click at [611, 230] on p "Figma:" at bounding box center [722, 221] width 566 height 19
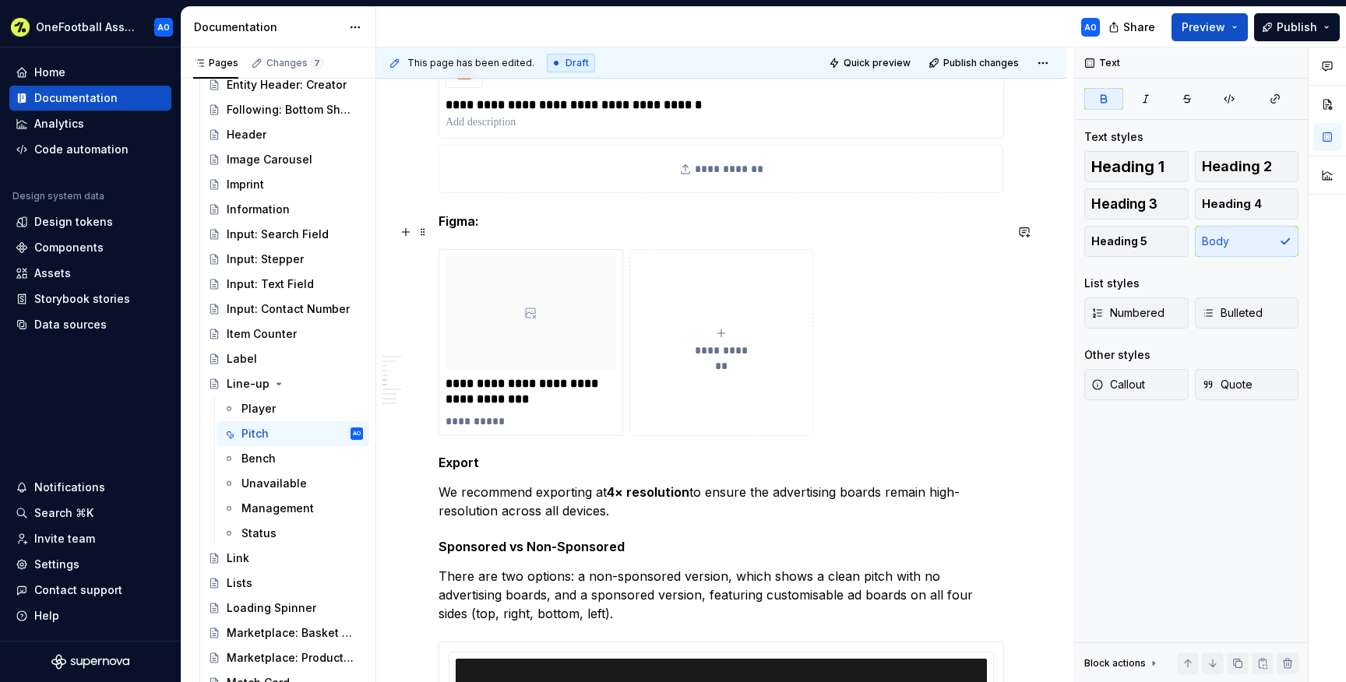
scroll to position [1665, 0]
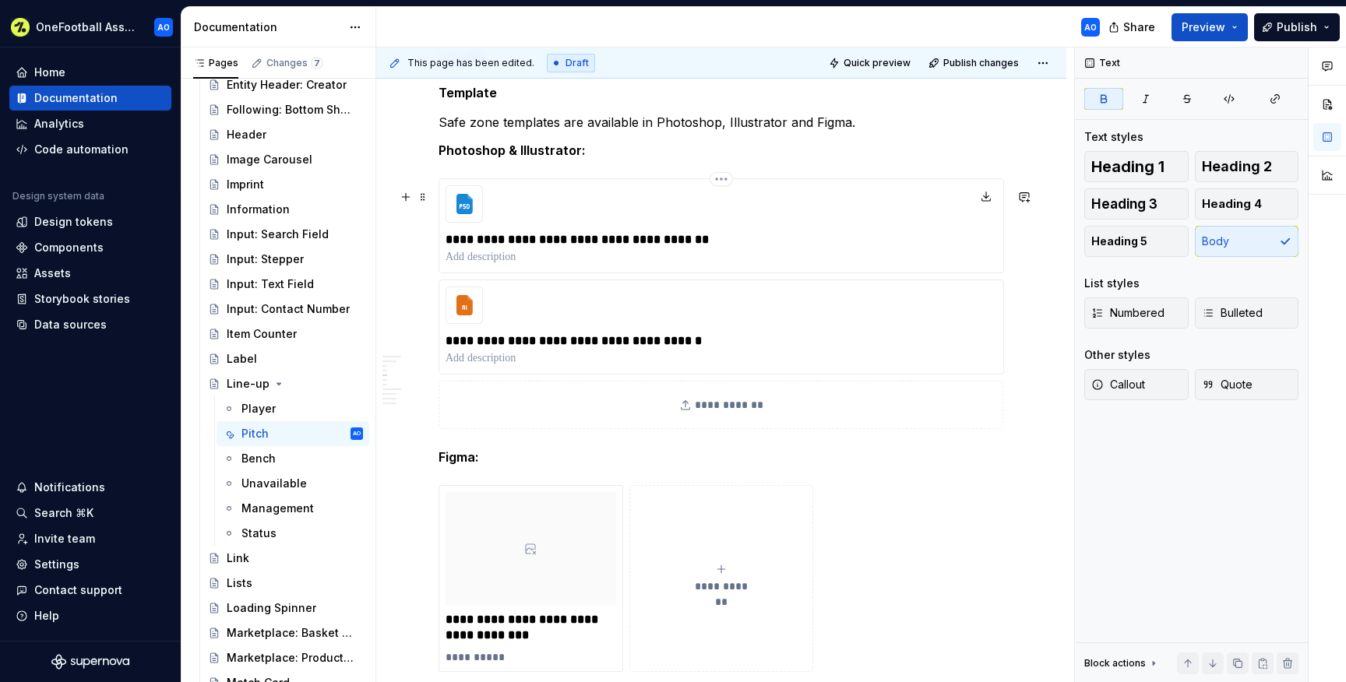
click at [596, 227] on div "**********" at bounding box center [722, 225] width 566 height 95
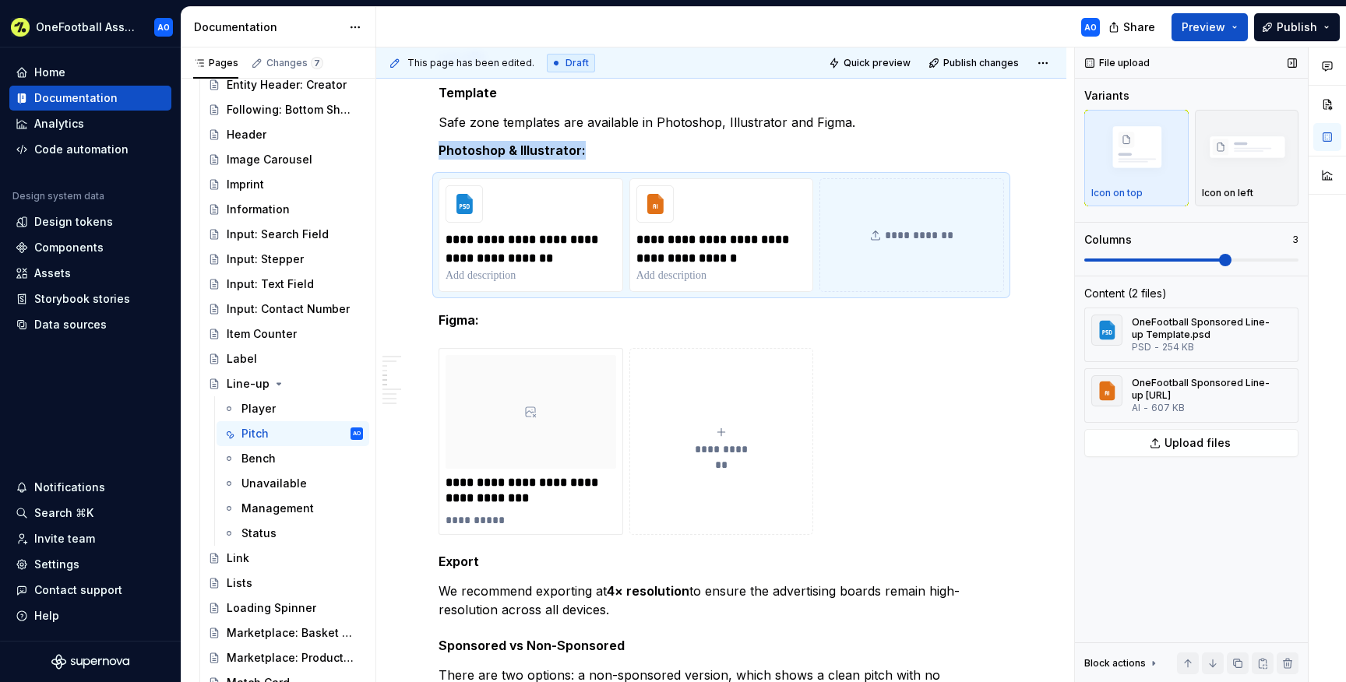
click at [1239, 256] on span at bounding box center [1191, 260] width 214 height 12
click at [869, 379] on div "**********" at bounding box center [722, 441] width 566 height 187
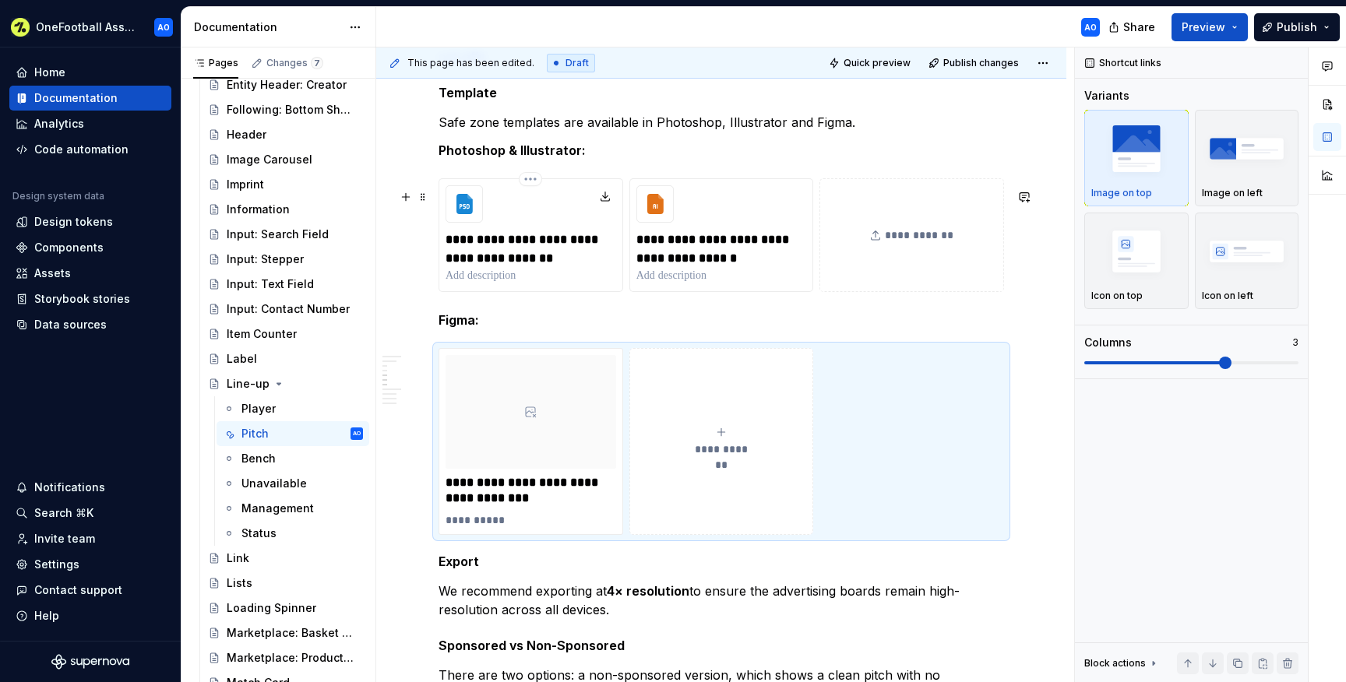
click at [513, 268] on p "**********" at bounding box center [531, 249] width 170 height 37
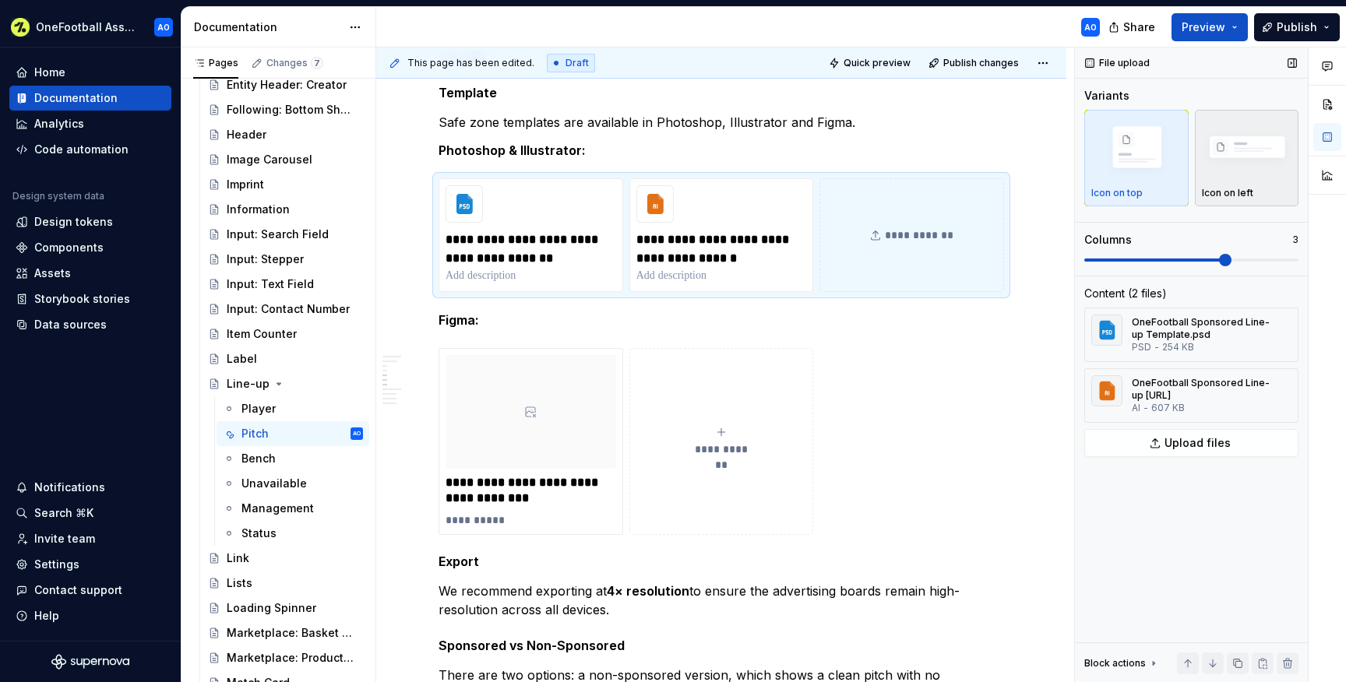
click at [1225, 188] on p "Icon on left" at bounding box center [1227, 193] width 51 height 12
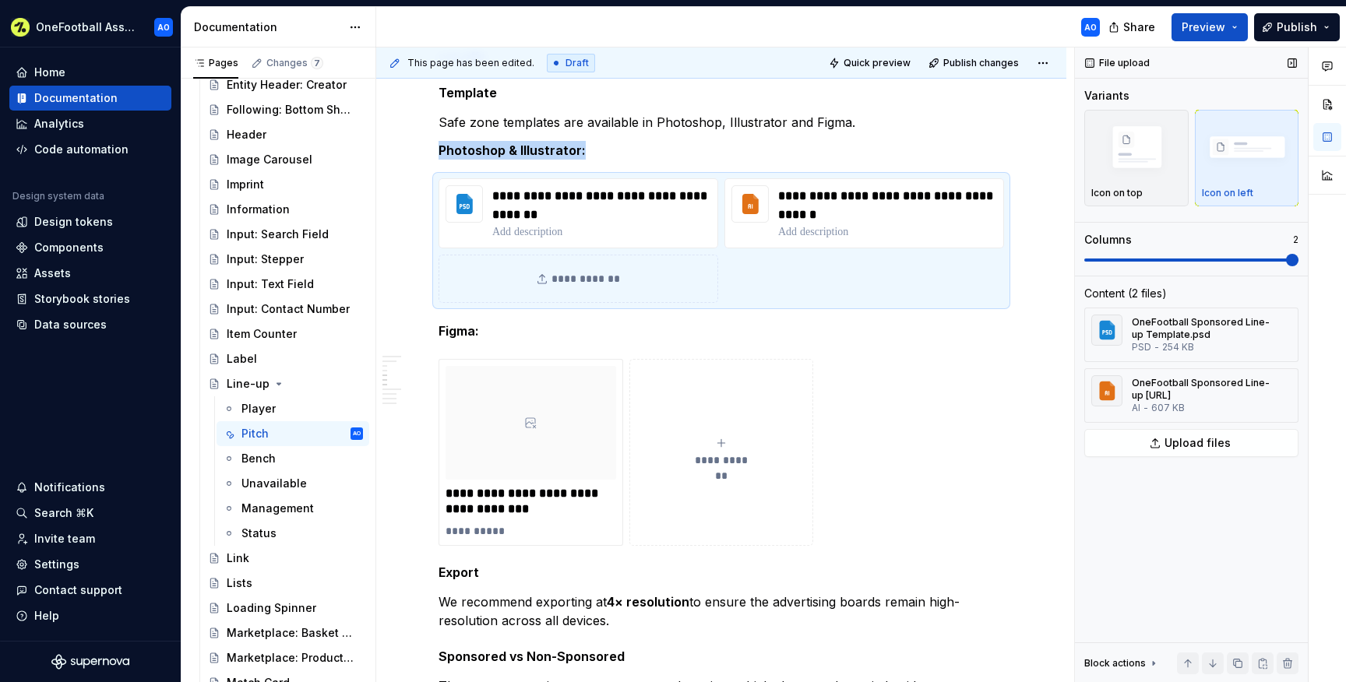
click at [1298, 257] on span at bounding box center [1292, 260] width 12 height 12
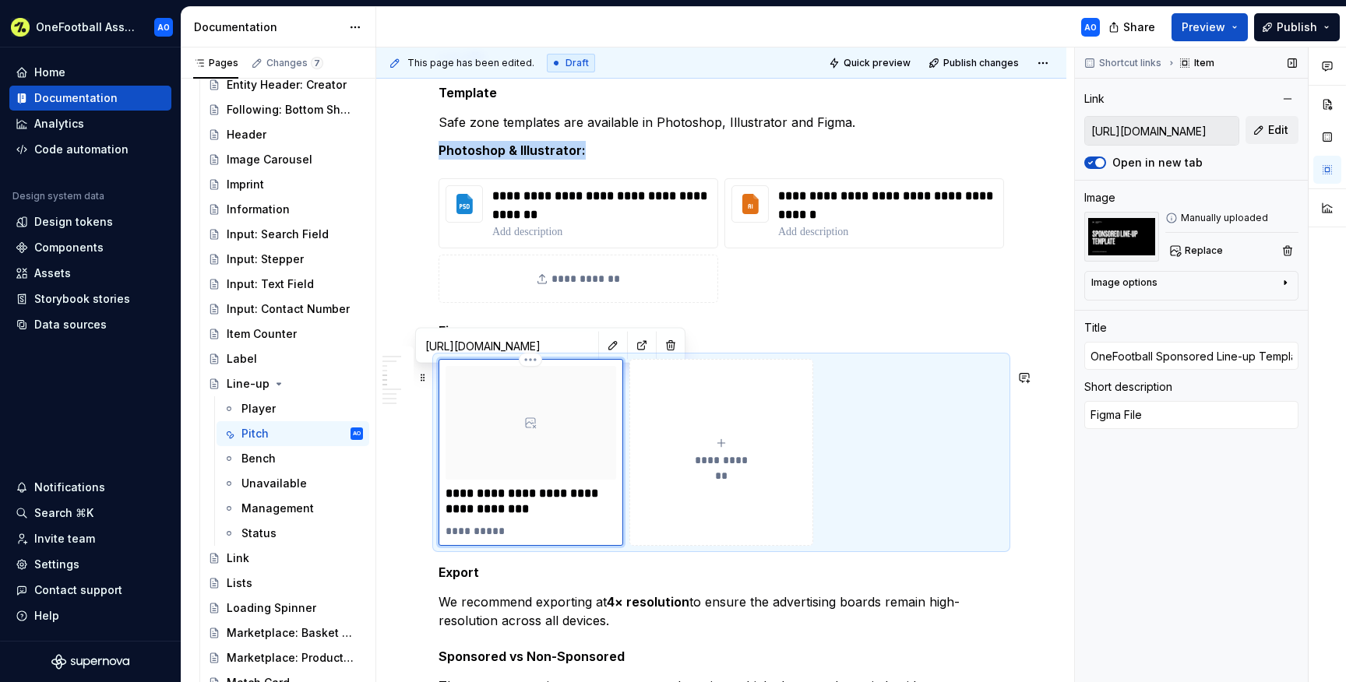
click at [549, 401] on div at bounding box center [531, 423] width 171 height 114
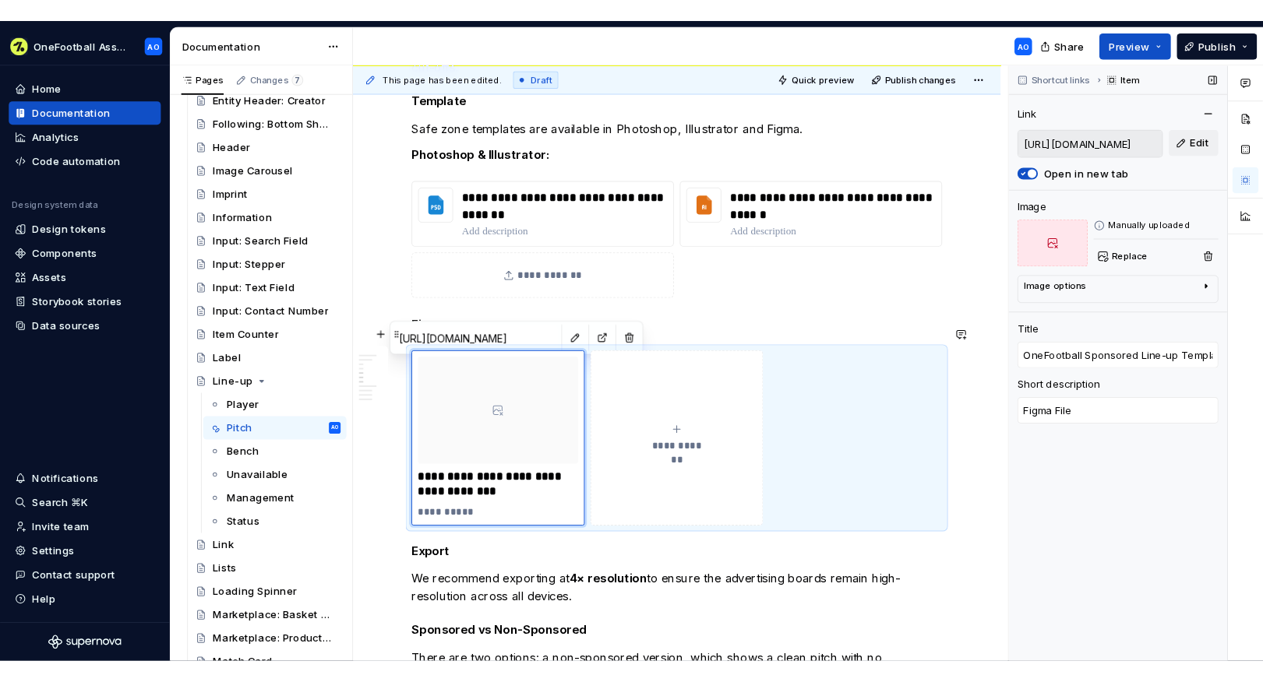
scroll to position [1682, 0]
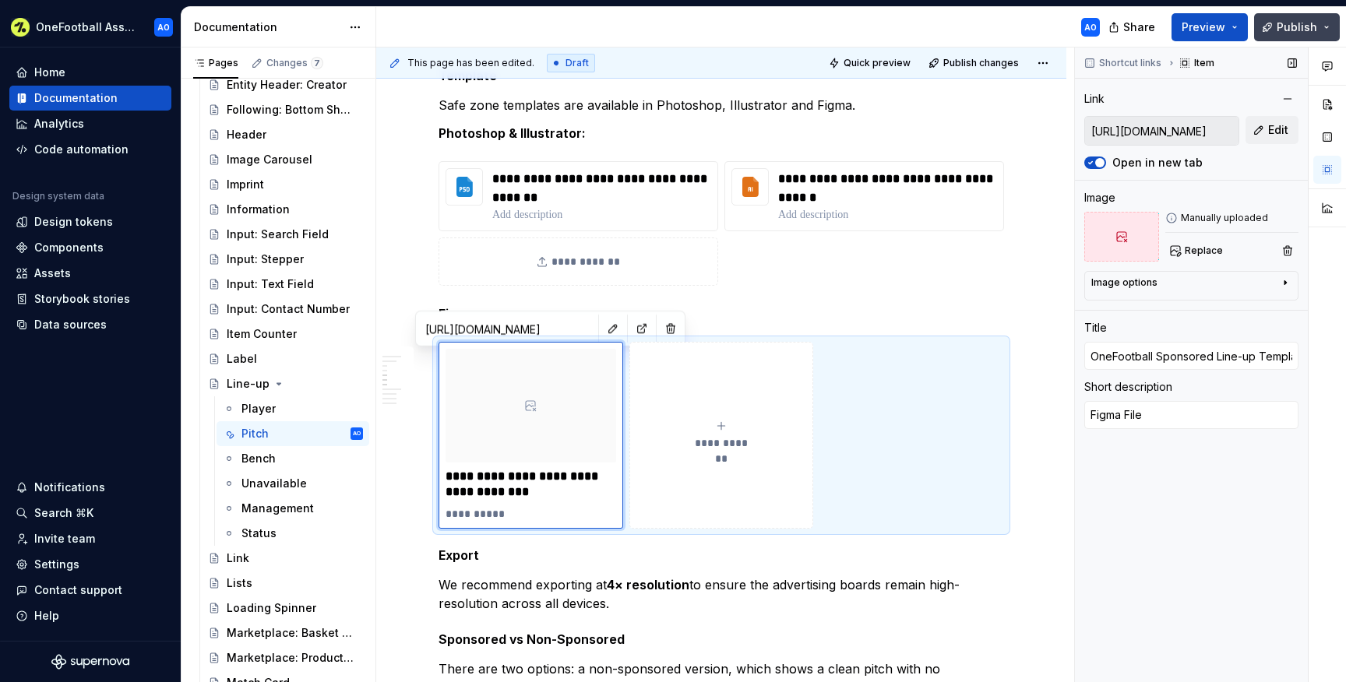
click at [1281, 33] on span "Publish" at bounding box center [1297, 27] width 41 height 16
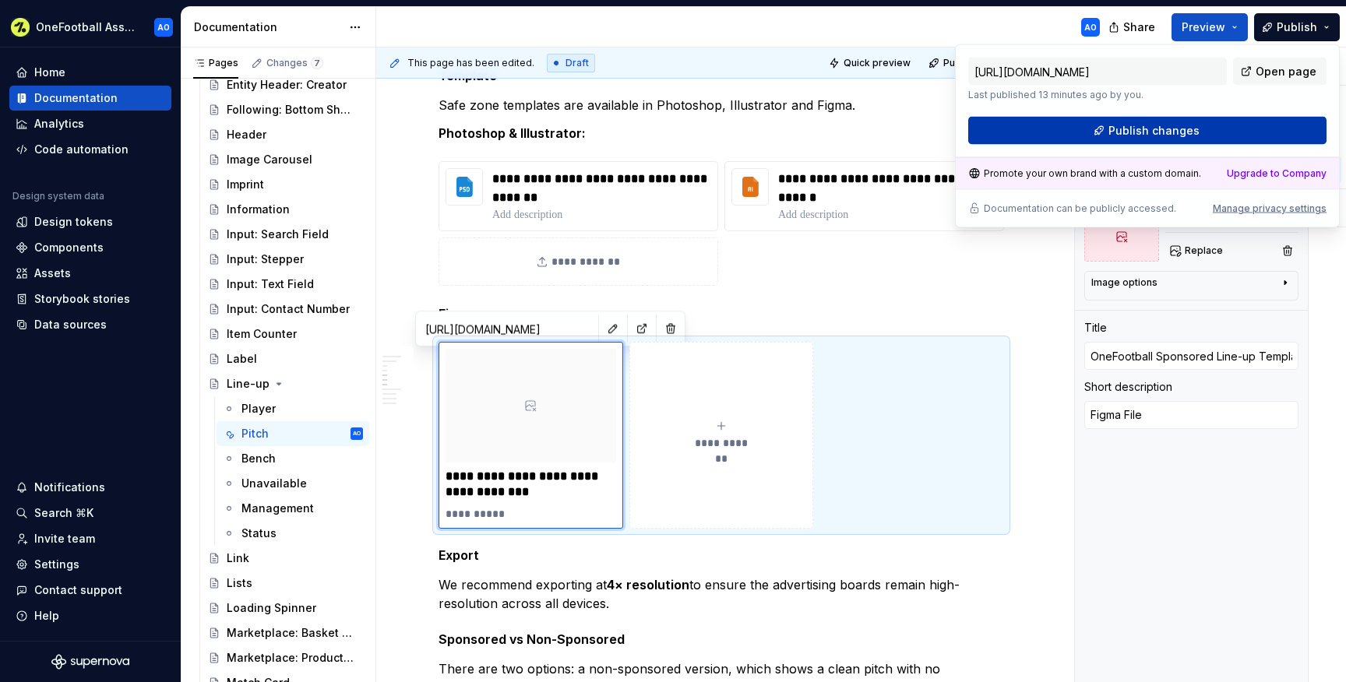
click at [1148, 125] on span "Publish changes" at bounding box center [1153, 131] width 91 height 16
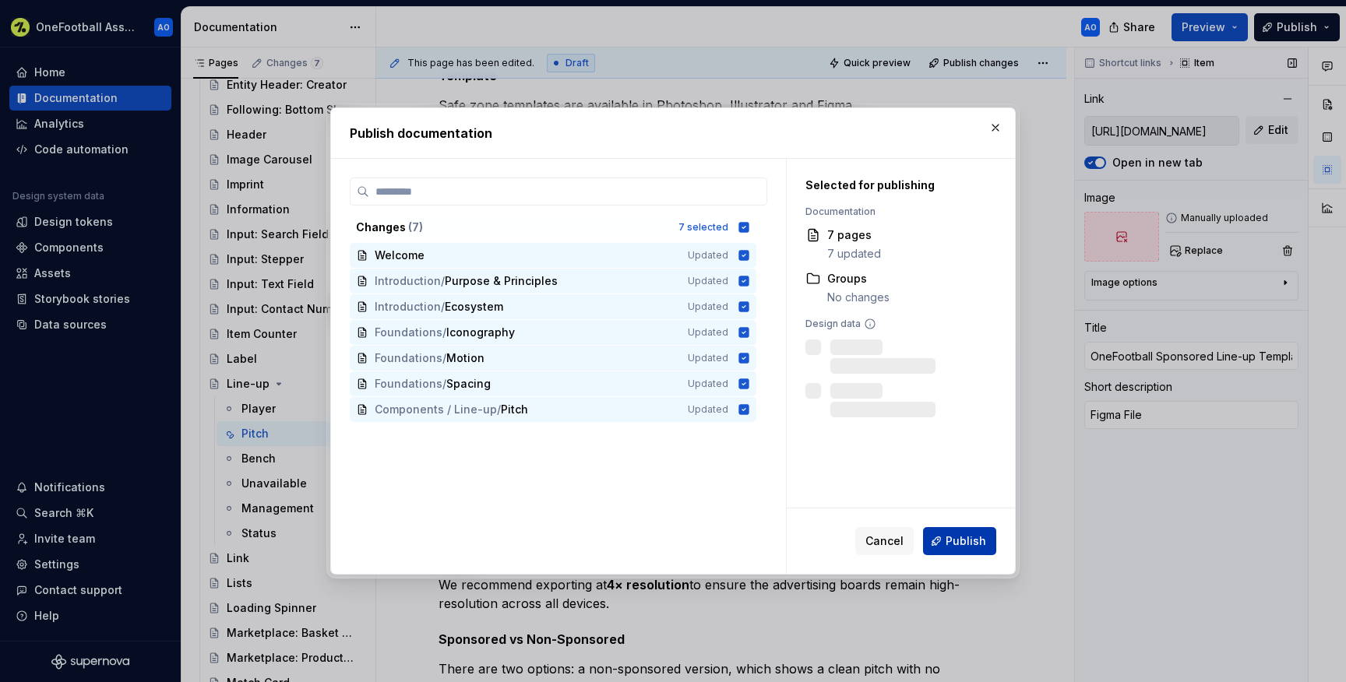
click at [974, 537] on span "Publish" at bounding box center [966, 542] width 41 height 16
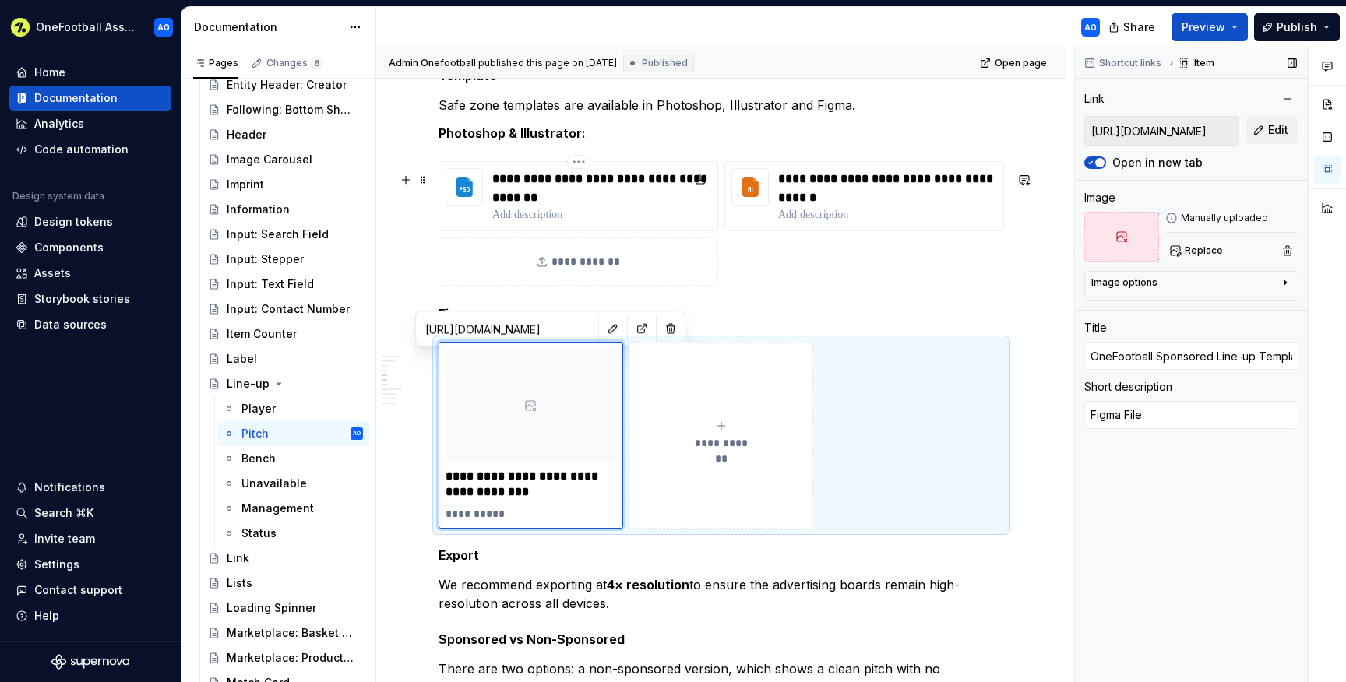
click at [651, 222] on p at bounding box center [601, 215] width 219 height 16
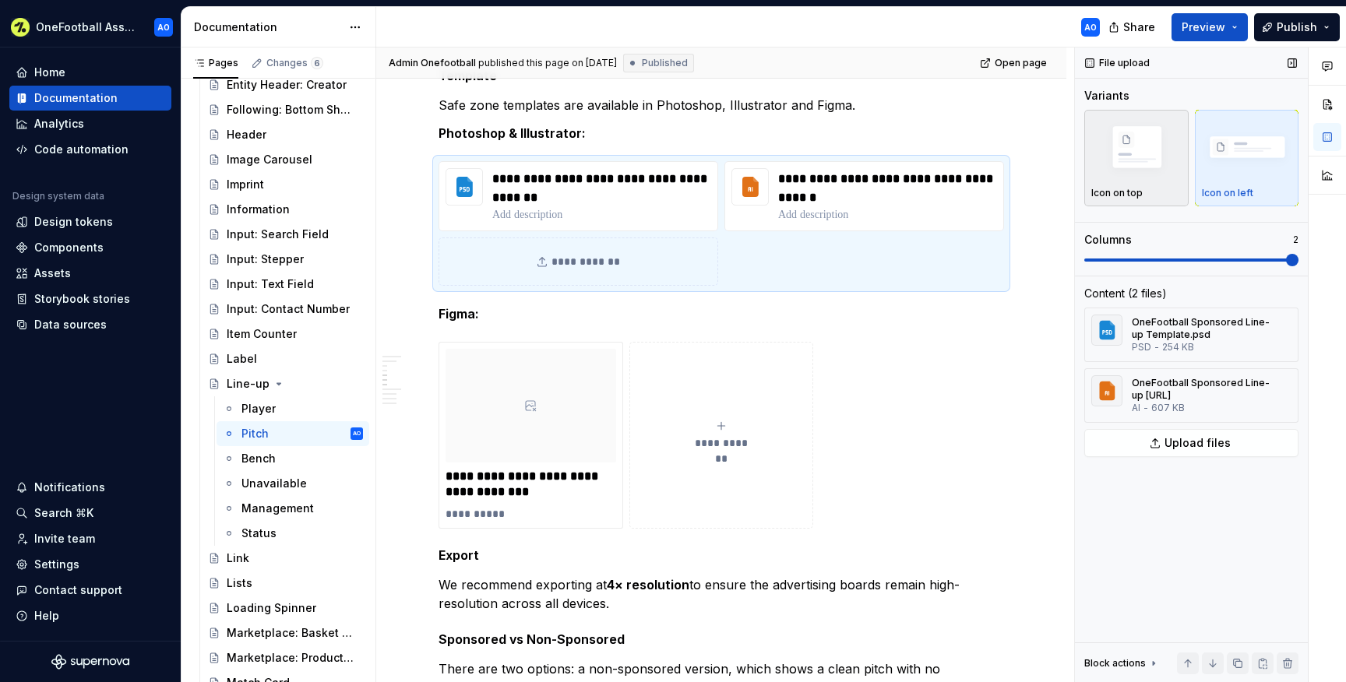
click at [1151, 151] on img "button" at bounding box center [1136, 148] width 90 height 61
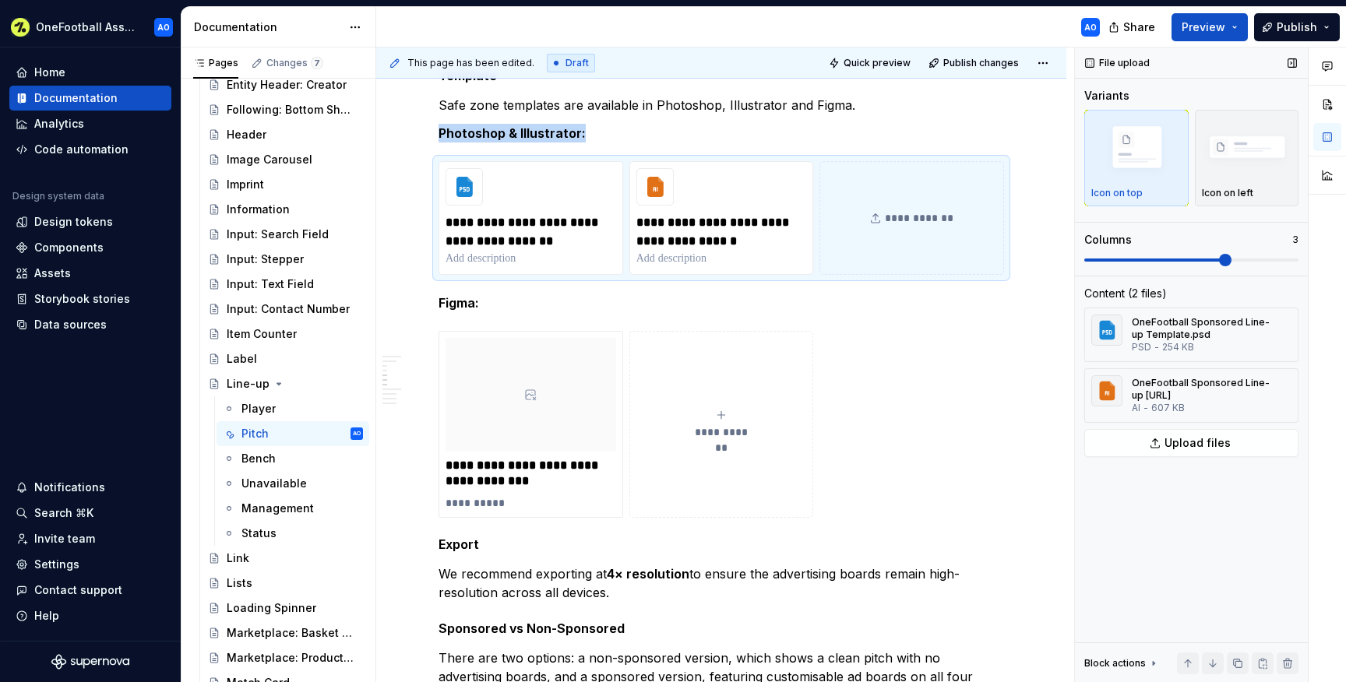
click at [1219, 259] on span at bounding box center [1225, 260] width 12 height 12
click at [1292, 23] on span "Publish" at bounding box center [1297, 27] width 41 height 16
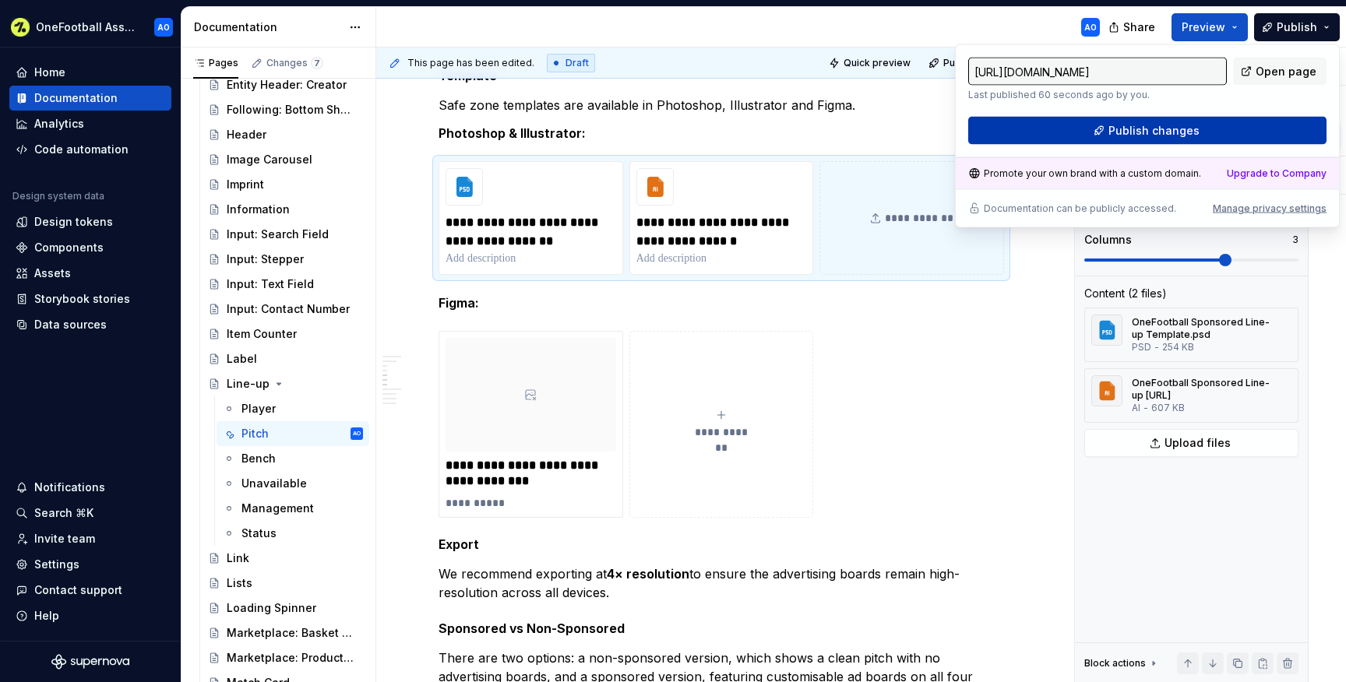
click at [1084, 132] on button "Publish changes" at bounding box center [1147, 131] width 358 height 28
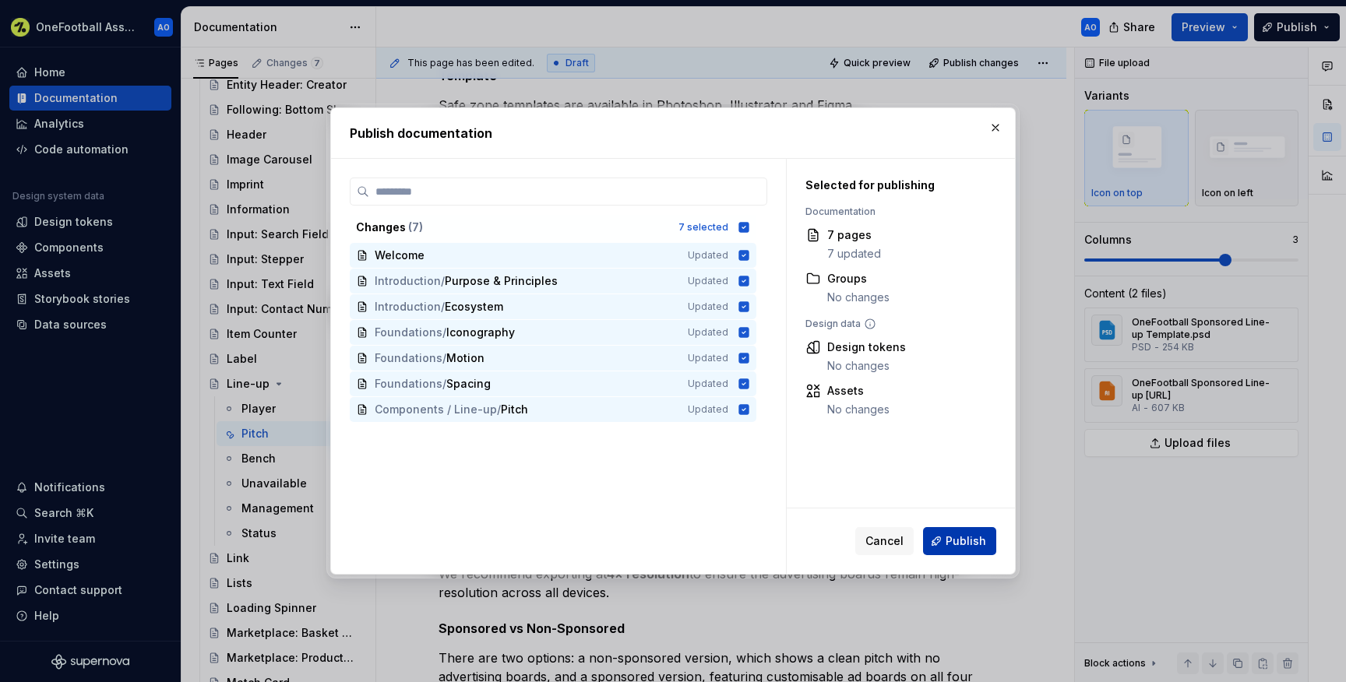
click at [952, 533] on button "Publish" at bounding box center [959, 541] width 73 height 28
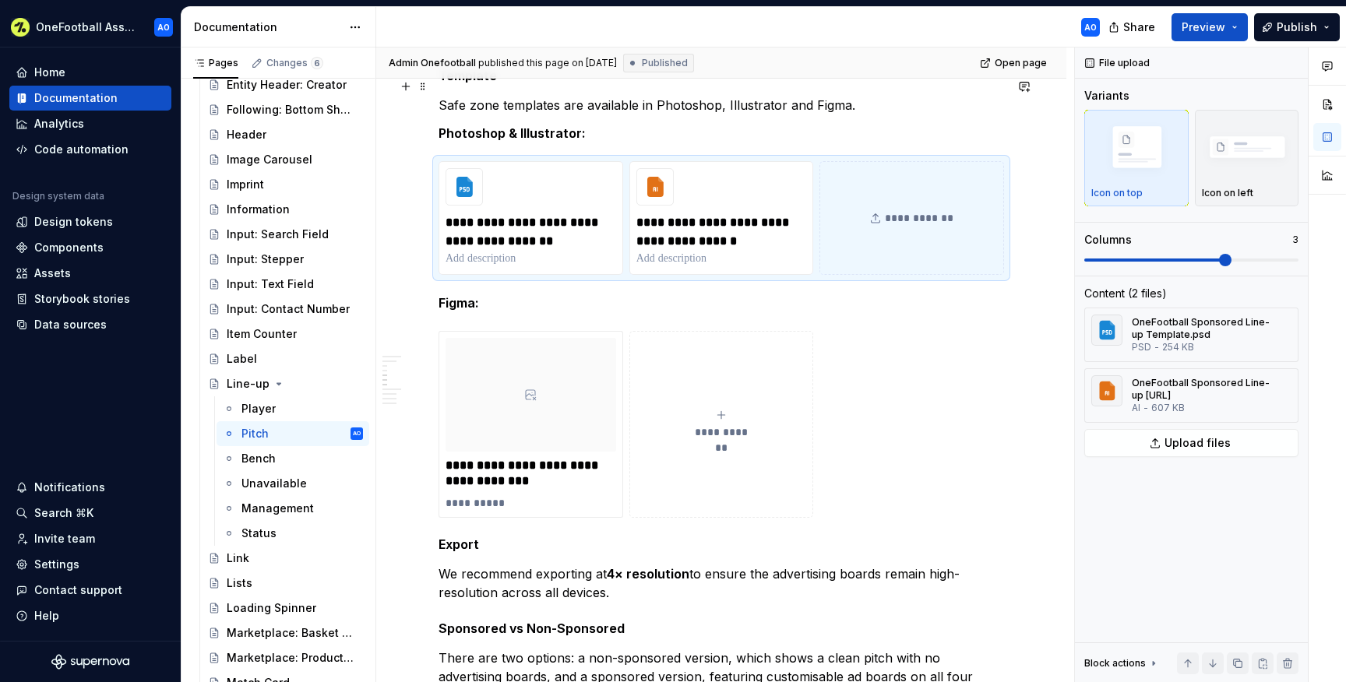
click at [476, 83] on h5 "Template" at bounding box center [722, 76] width 566 height 16
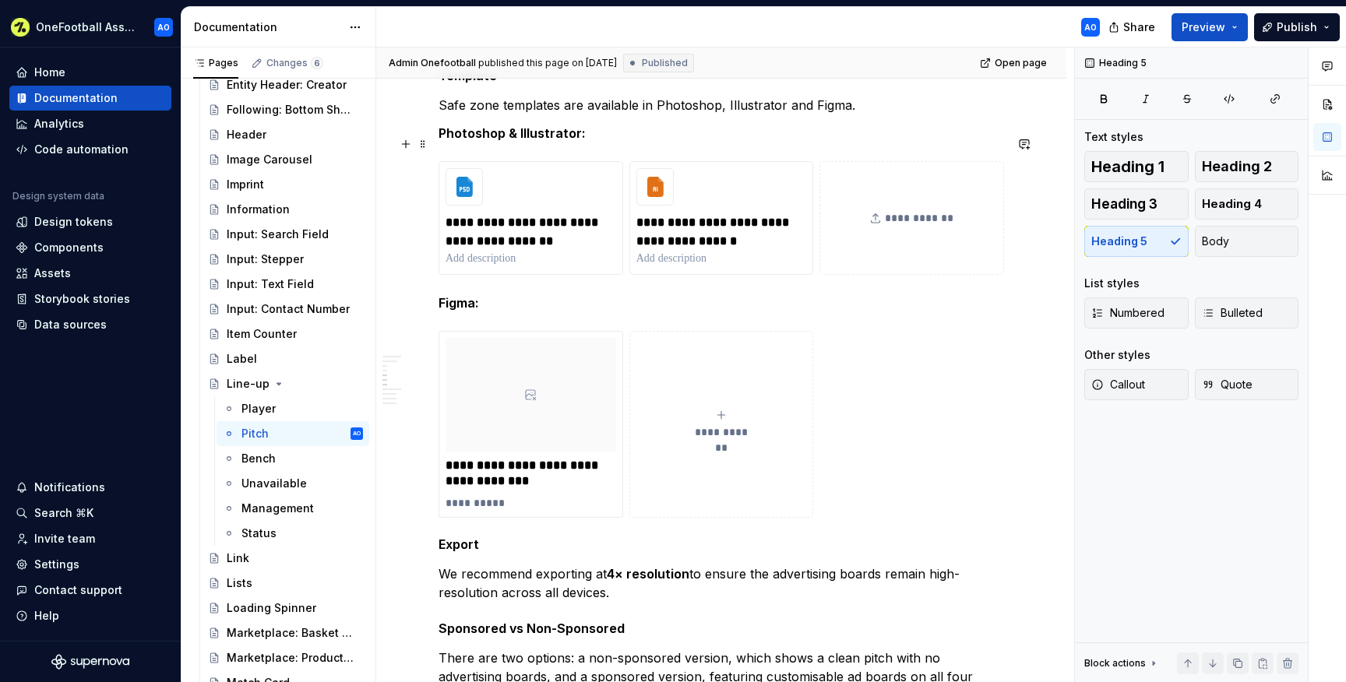
click at [484, 141] on strong "Photoshop & Illustrator:" at bounding box center [512, 133] width 147 height 16
click at [527, 141] on strong "Photoshop & Illustrator:" at bounding box center [512, 133] width 147 height 16
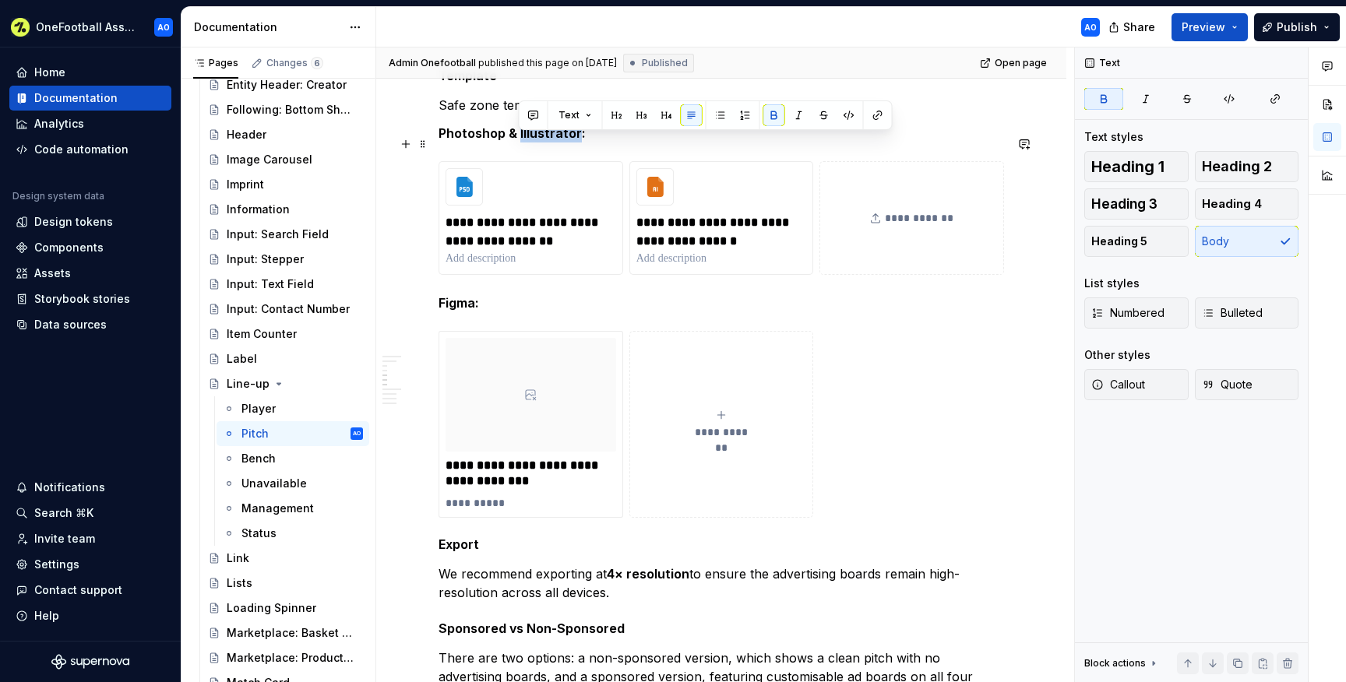
click at [527, 141] on strong "Photoshop & Illustrator:" at bounding box center [512, 133] width 147 height 16
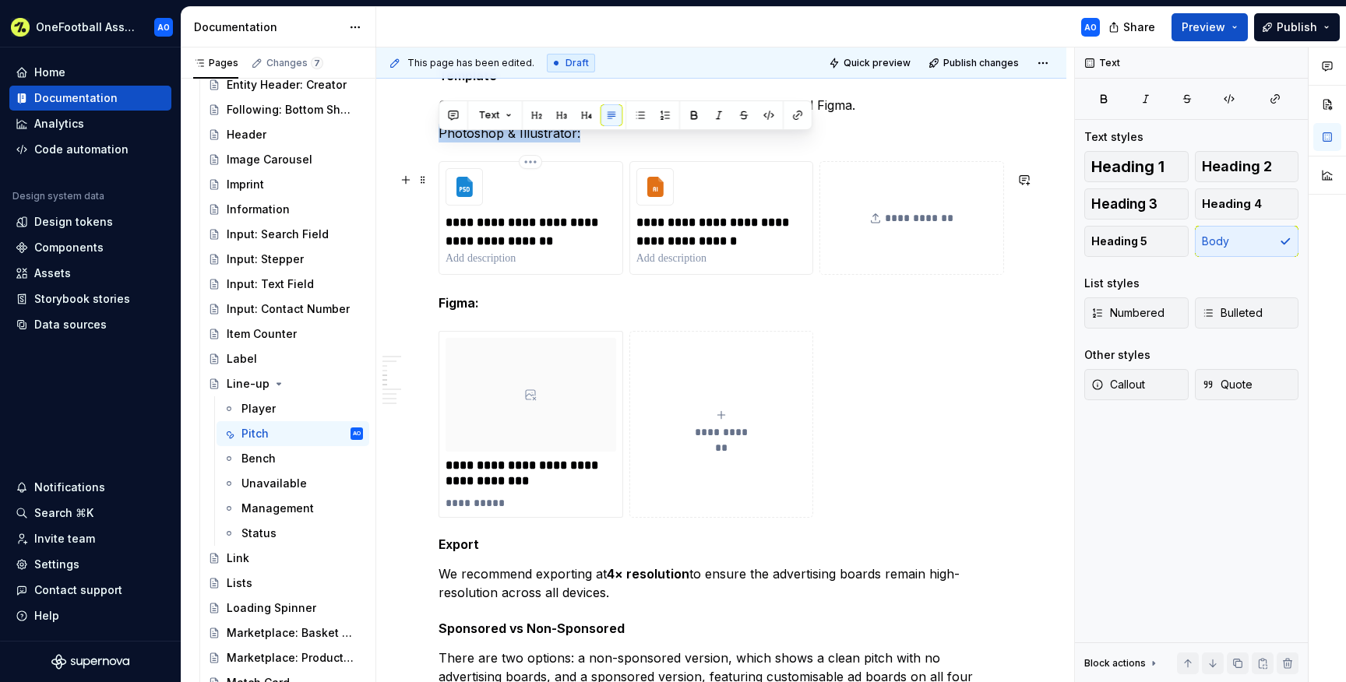
type textarea "*"
click at [468, 311] on strong "Figma:" at bounding box center [459, 303] width 41 height 16
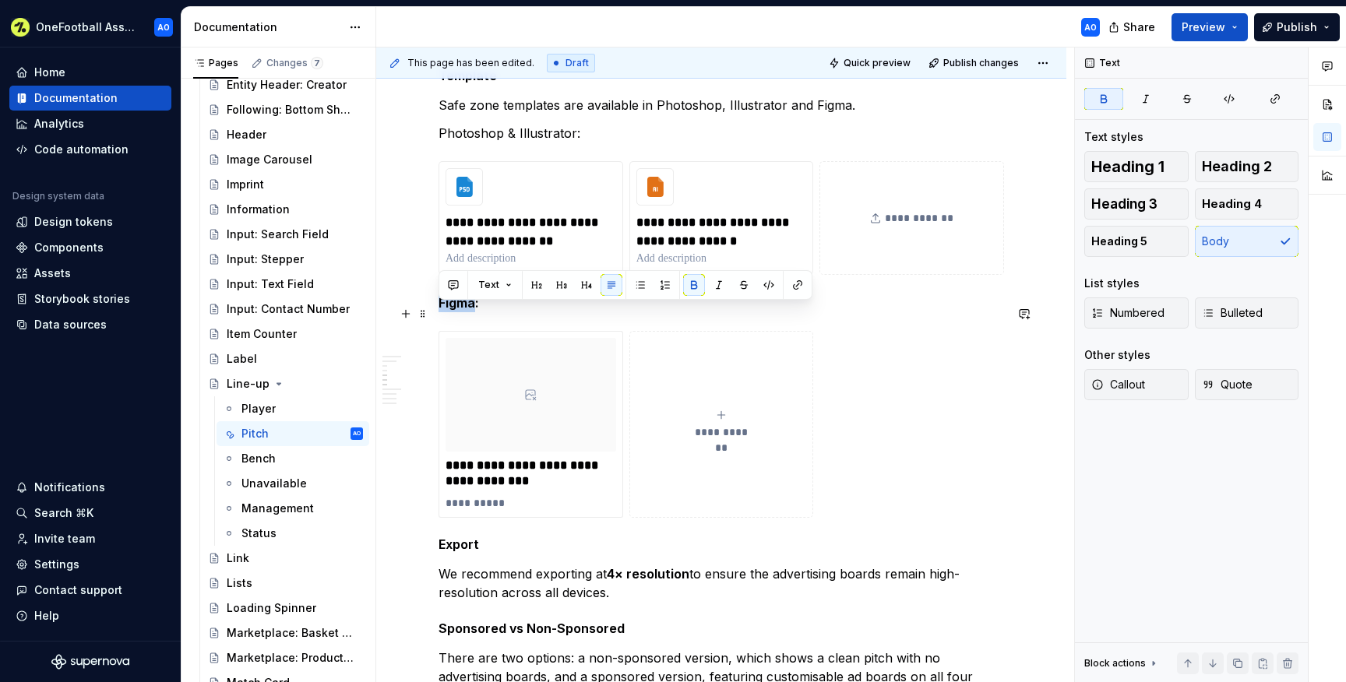
click at [468, 311] on strong "Figma:" at bounding box center [459, 303] width 41 height 16
click at [555, 111] on p "Safe zone templates are available in Photoshop, Illustrator and Figma." at bounding box center [722, 105] width 566 height 19
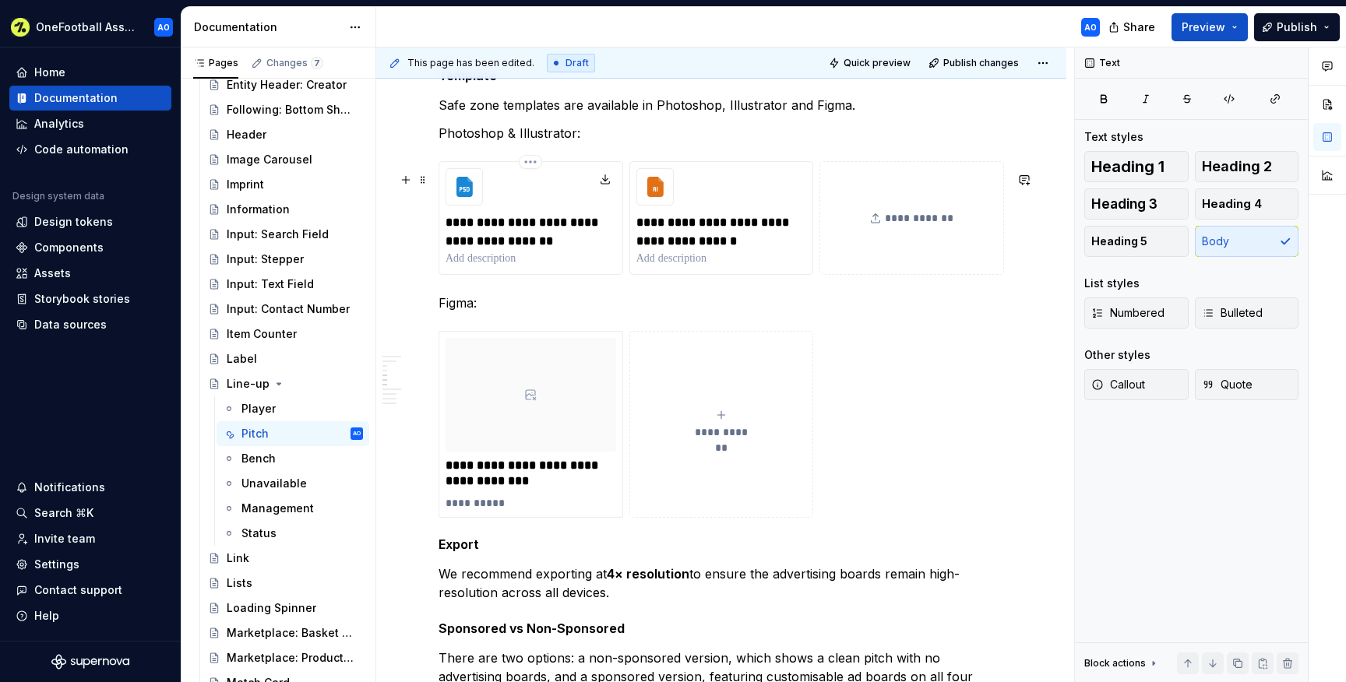
click at [496, 266] on p at bounding box center [531, 259] width 171 height 16
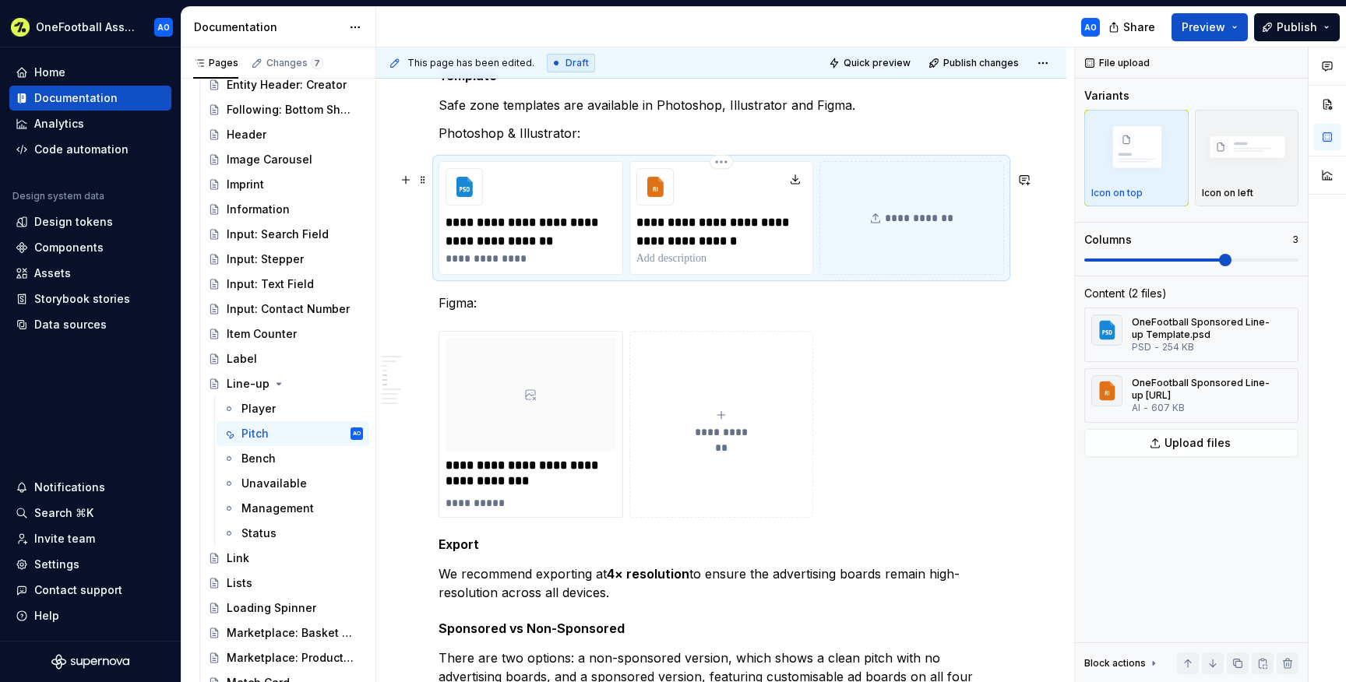
click at [635, 268] on div "**********" at bounding box center [721, 218] width 185 height 114
click at [651, 266] on p at bounding box center [721, 259] width 171 height 16
paste div
click at [662, 266] on p "**********" at bounding box center [721, 259] width 170 height 16
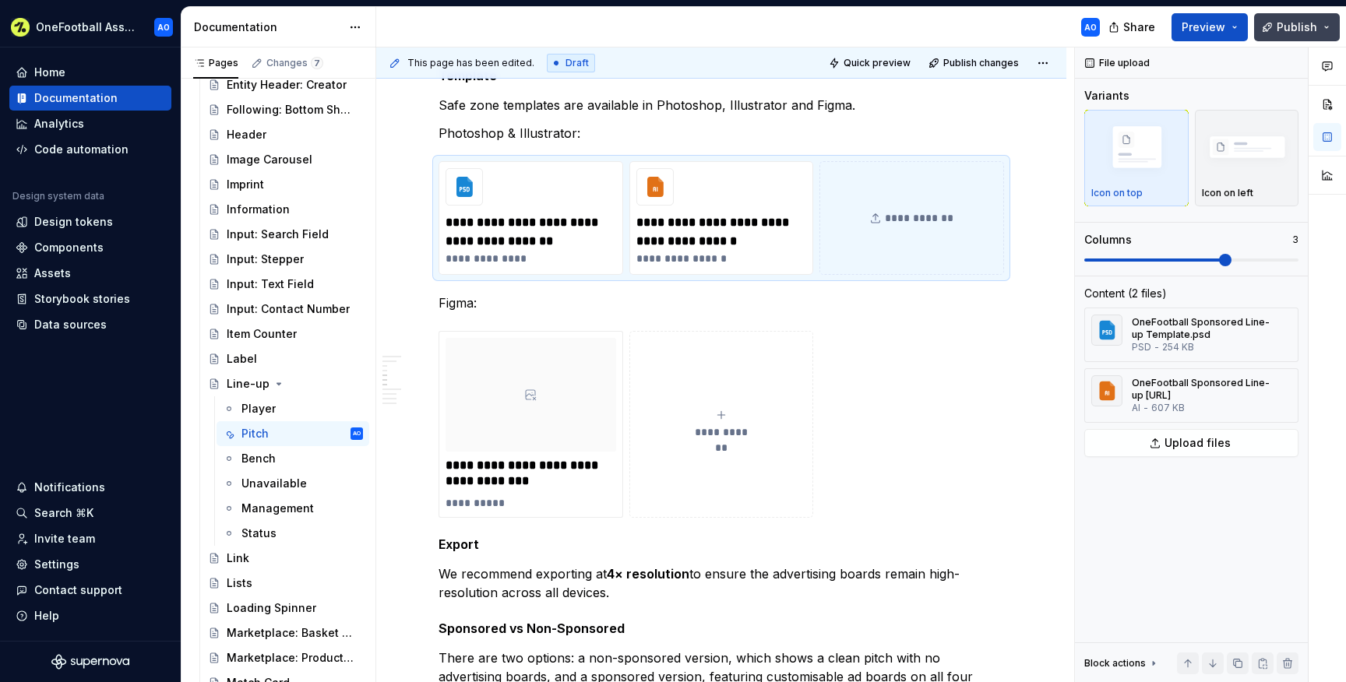
click at [1277, 23] on button "Publish" at bounding box center [1297, 27] width 86 height 28
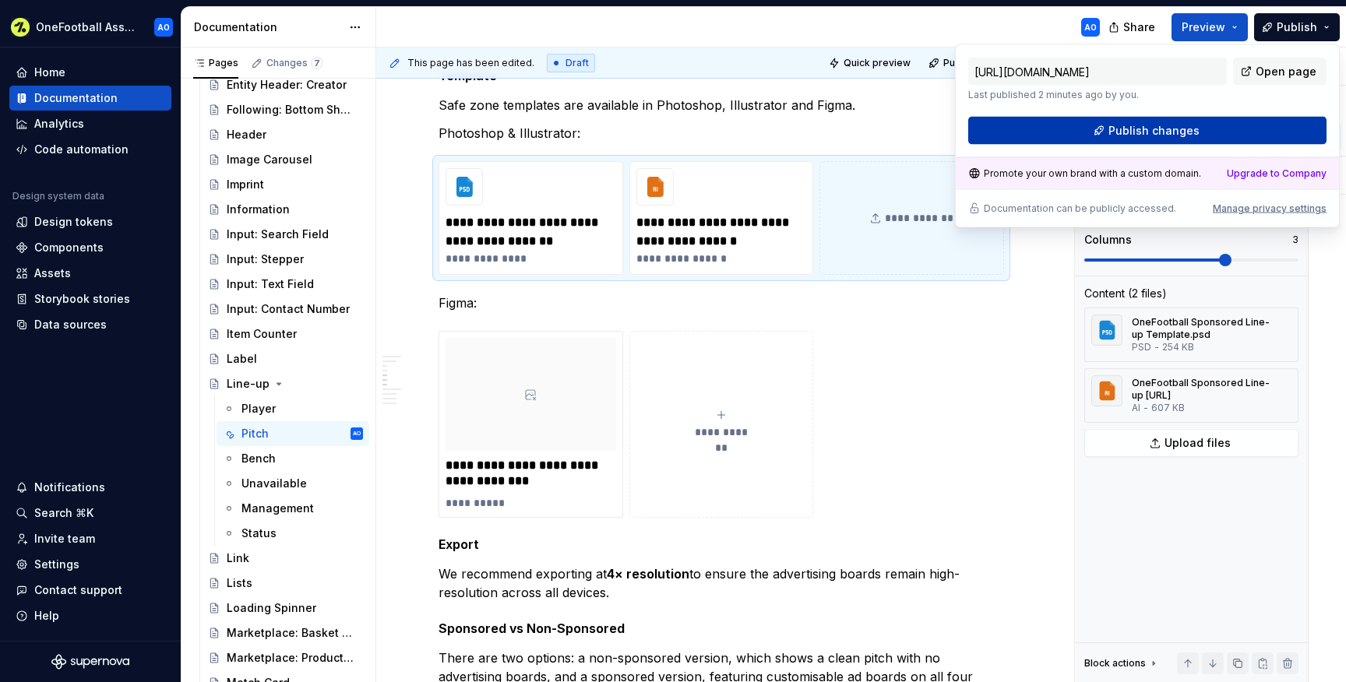
click at [1119, 128] on span "Publish changes" at bounding box center [1153, 131] width 91 height 16
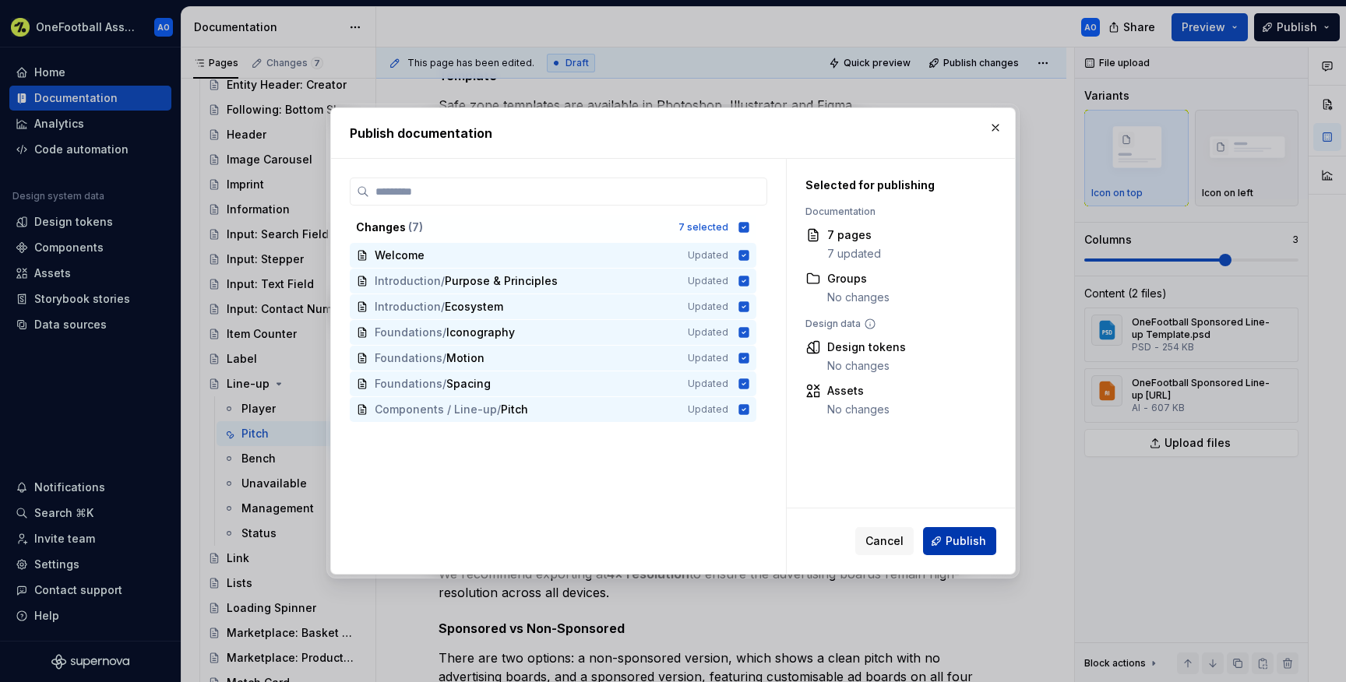
click at [950, 536] on span "Publish" at bounding box center [966, 542] width 41 height 16
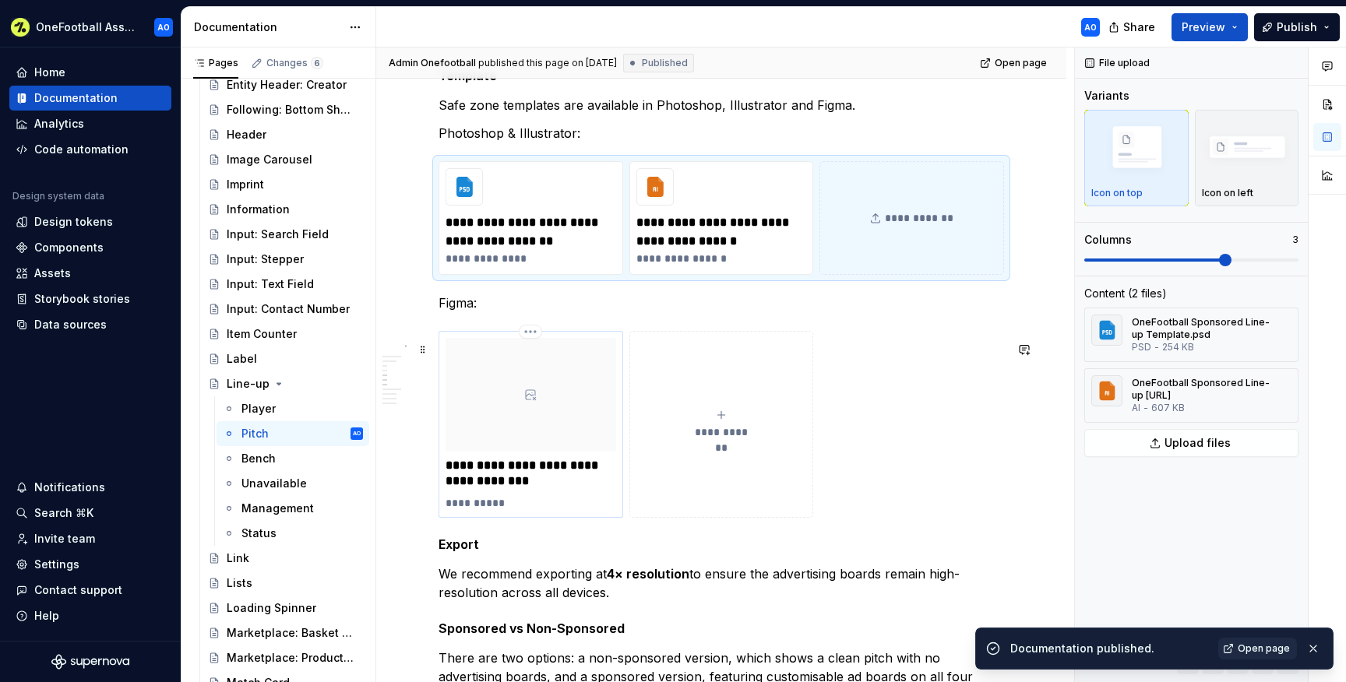
click at [519, 415] on div at bounding box center [531, 395] width 171 height 114
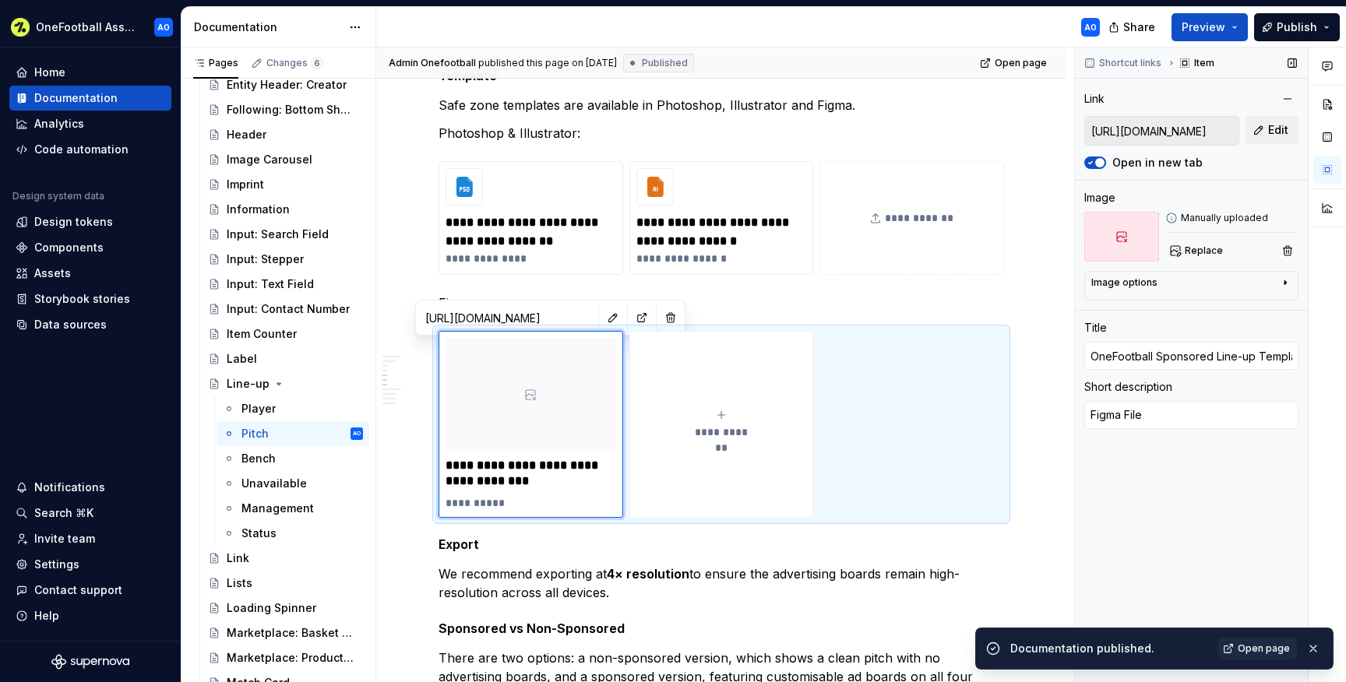
click at [1172, 217] on icon at bounding box center [1171, 218] width 12 height 12
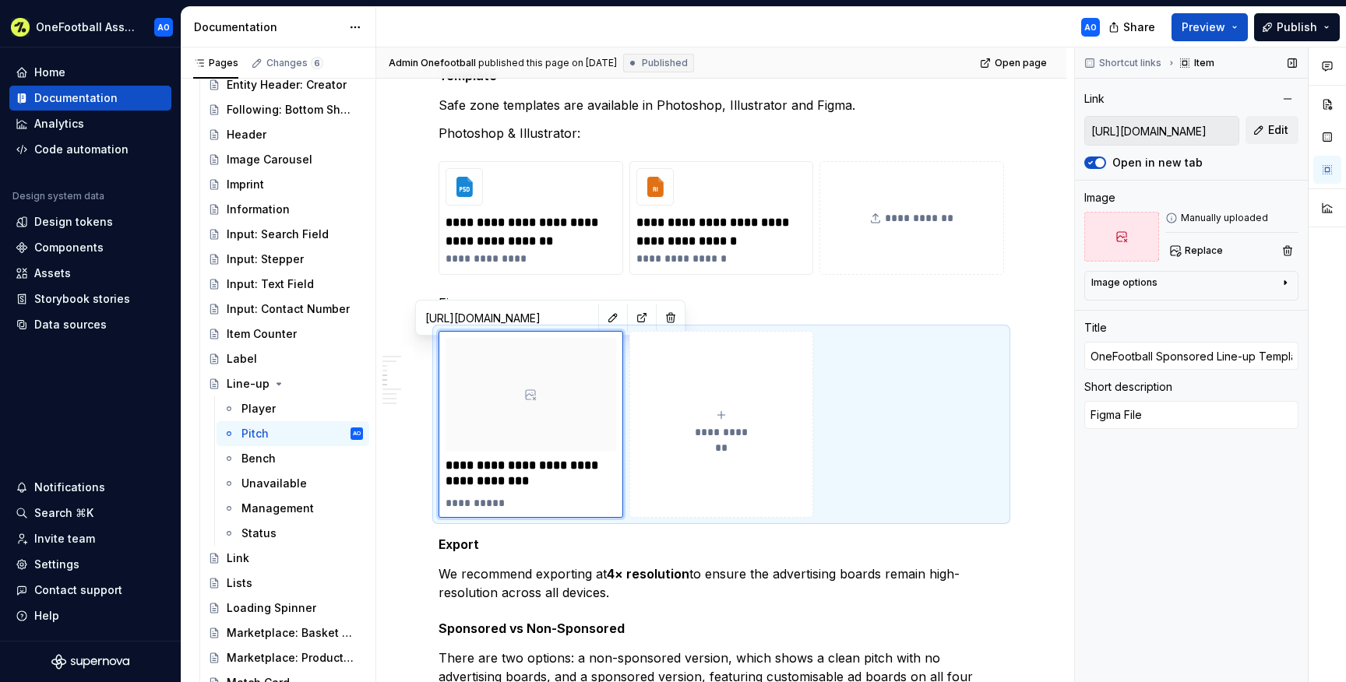
click at [1147, 283] on div "Image options" at bounding box center [1124, 283] width 66 height 12
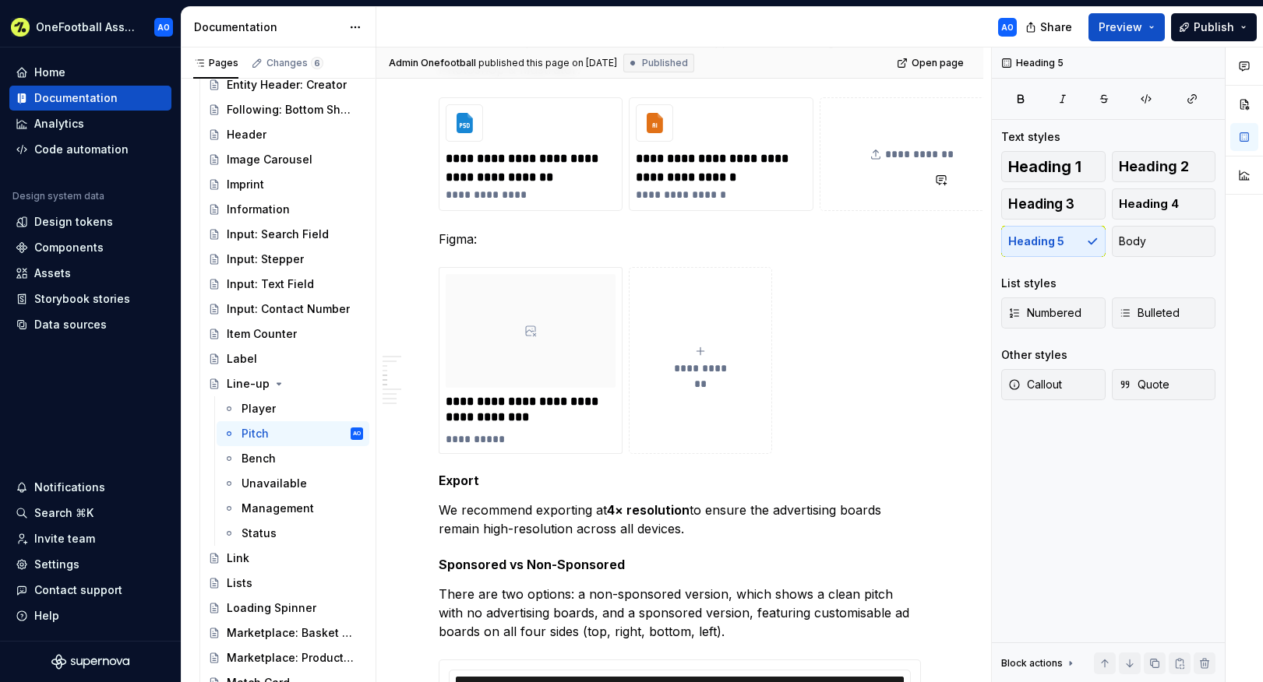
scroll to position [1618, 0]
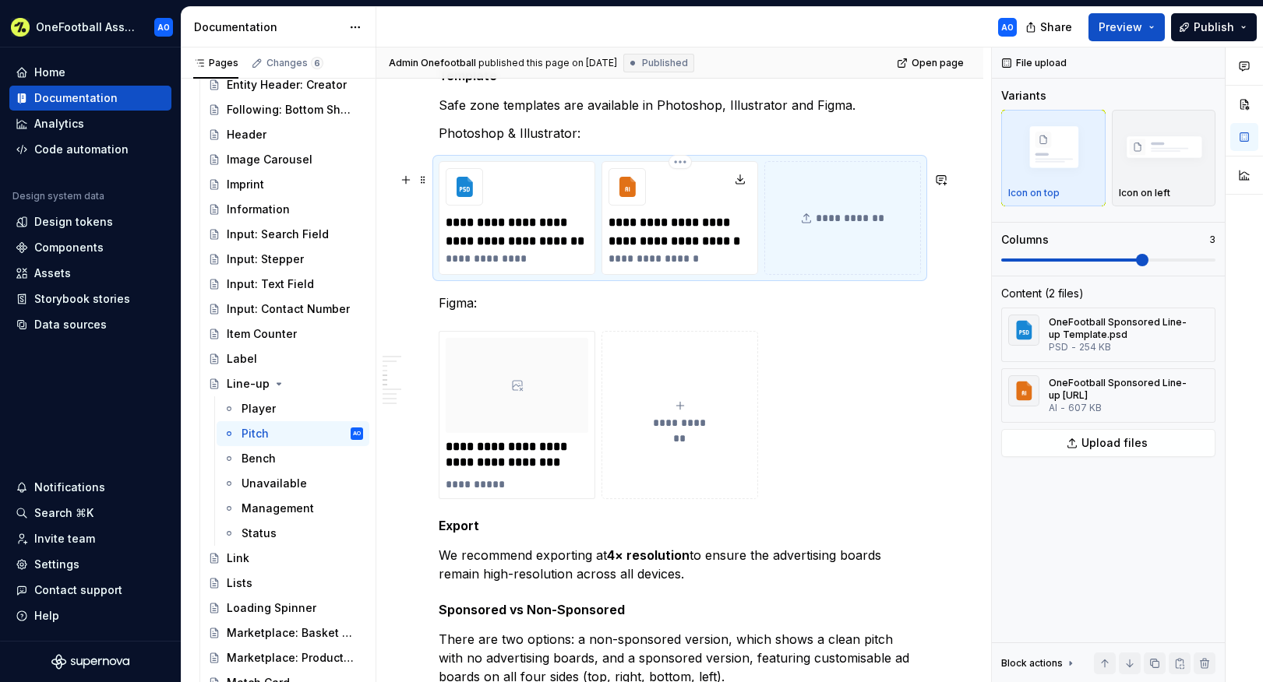
click at [696, 192] on div "**********" at bounding box center [679, 218] width 157 height 114
click at [1196, 392] on button "button" at bounding box center [1197, 396] width 22 height 22
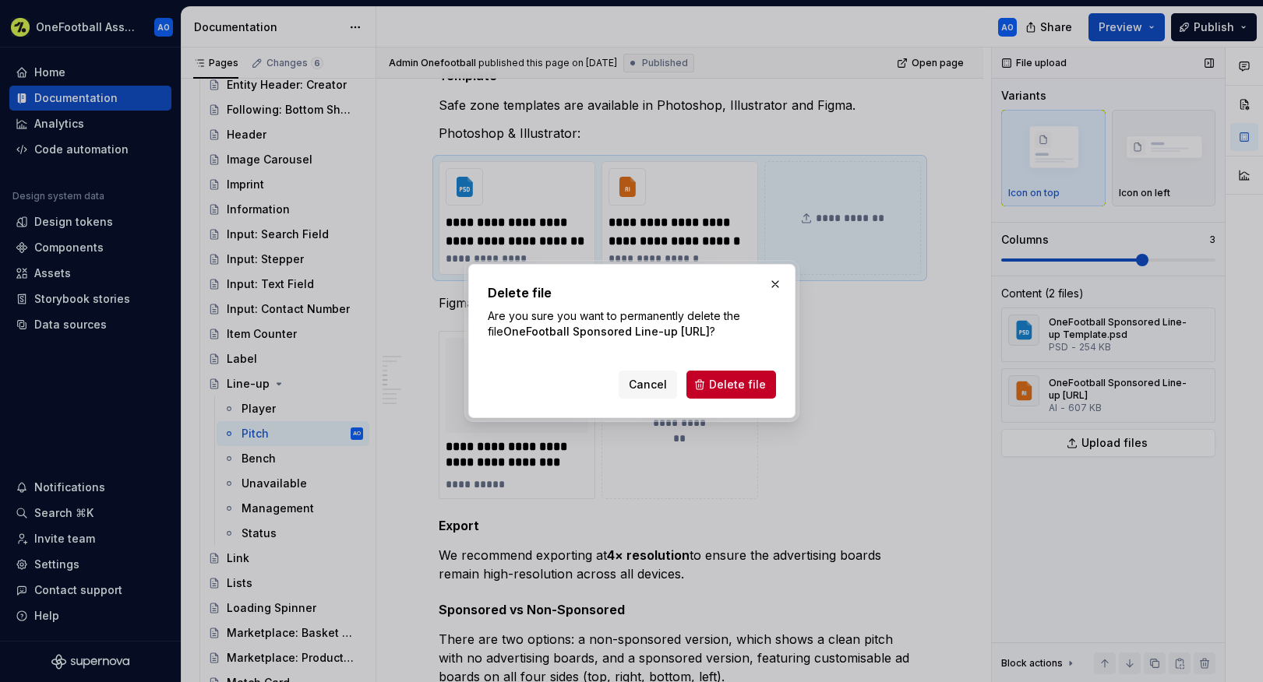
drag, startPoint x: 755, startPoint y: 388, endPoint x: 1110, endPoint y: 398, distance: 355.3
click at [755, 387] on span "Delete file" at bounding box center [737, 385] width 57 height 16
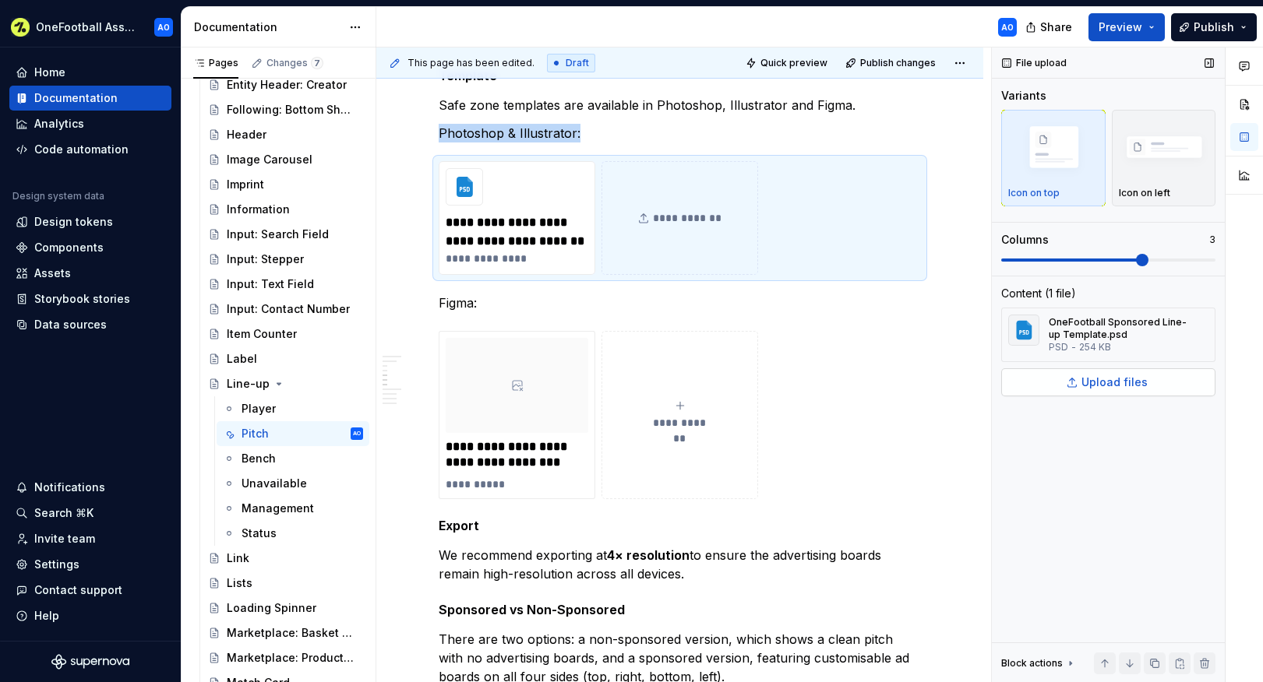
click at [1115, 383] on span "Upload files" at bounding box center [1114, 383] width 66 height 16
type textarea "*"
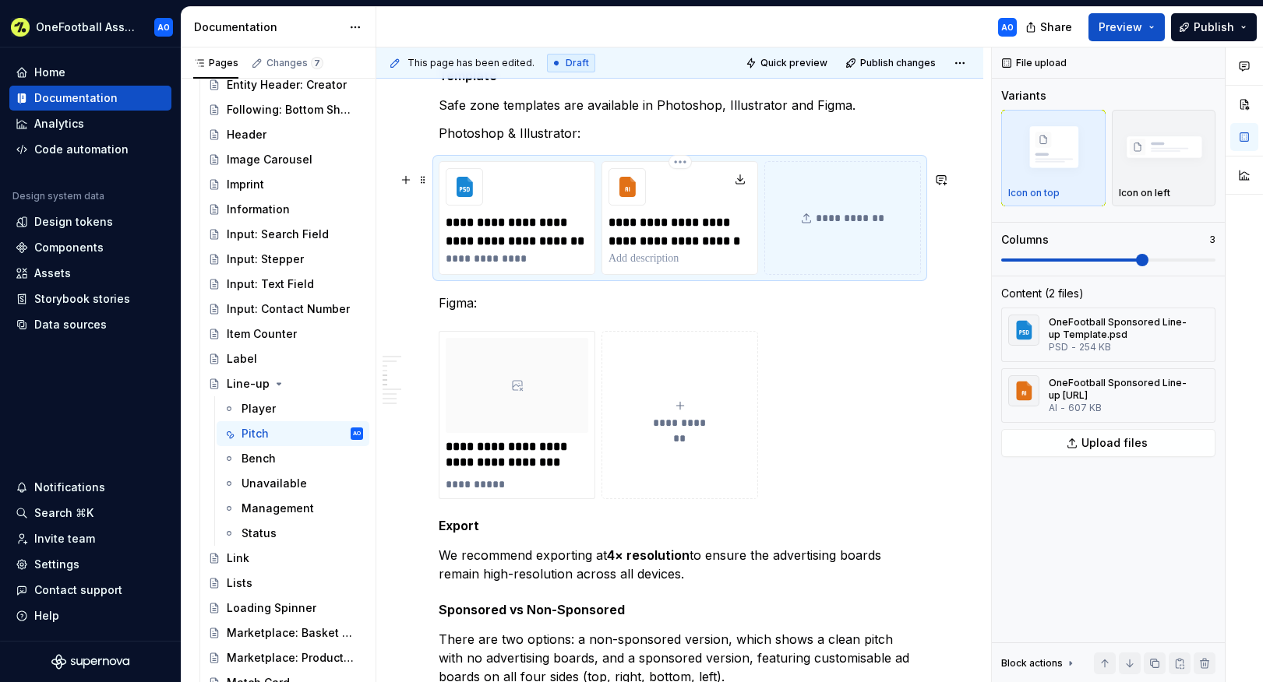
click at [640, 266] on p at bounding box center [679, 259] width 143 height 16
click at [514, 266] on p "**********" at bounding box center [517, 259] width 143 height 16
click at [703, 264] on p at bounding box center [679, 259] width 143 height 16
paste div
click at [638, 266] on p "**********" at bounding box center [679, 259] width 143 height 16
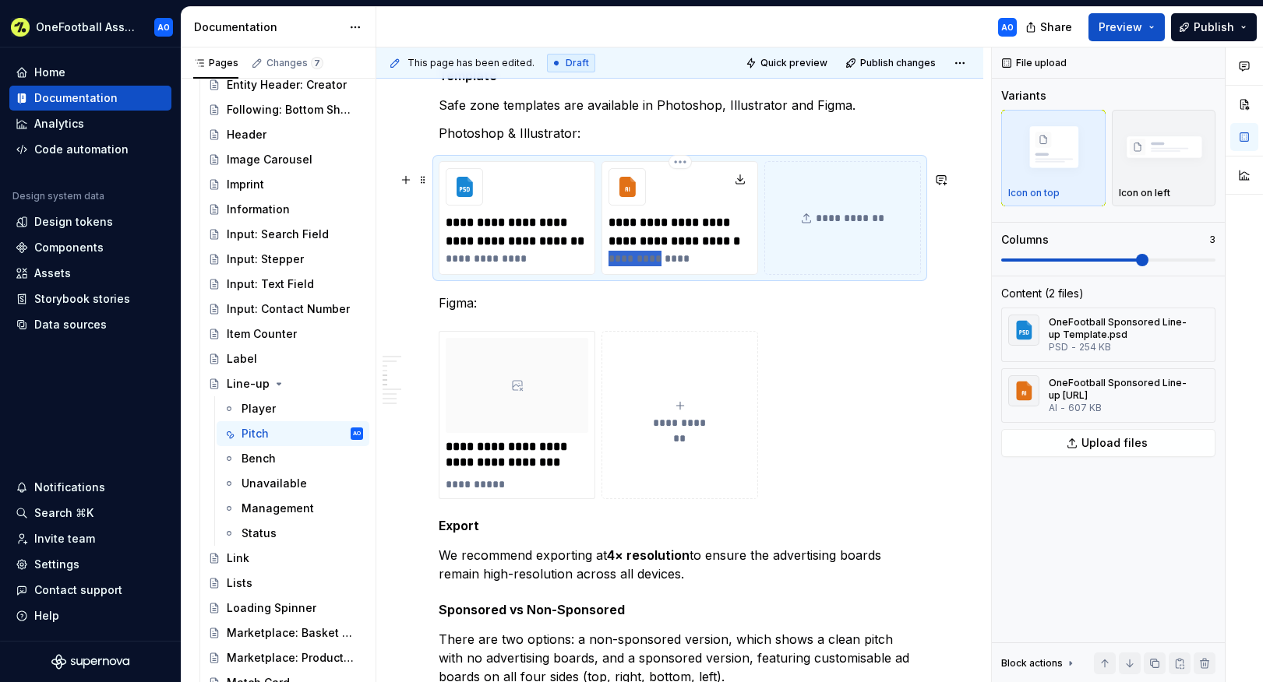
click at [638, 266] on p "**********" at bounding box center [679, 259] width 143 height 16
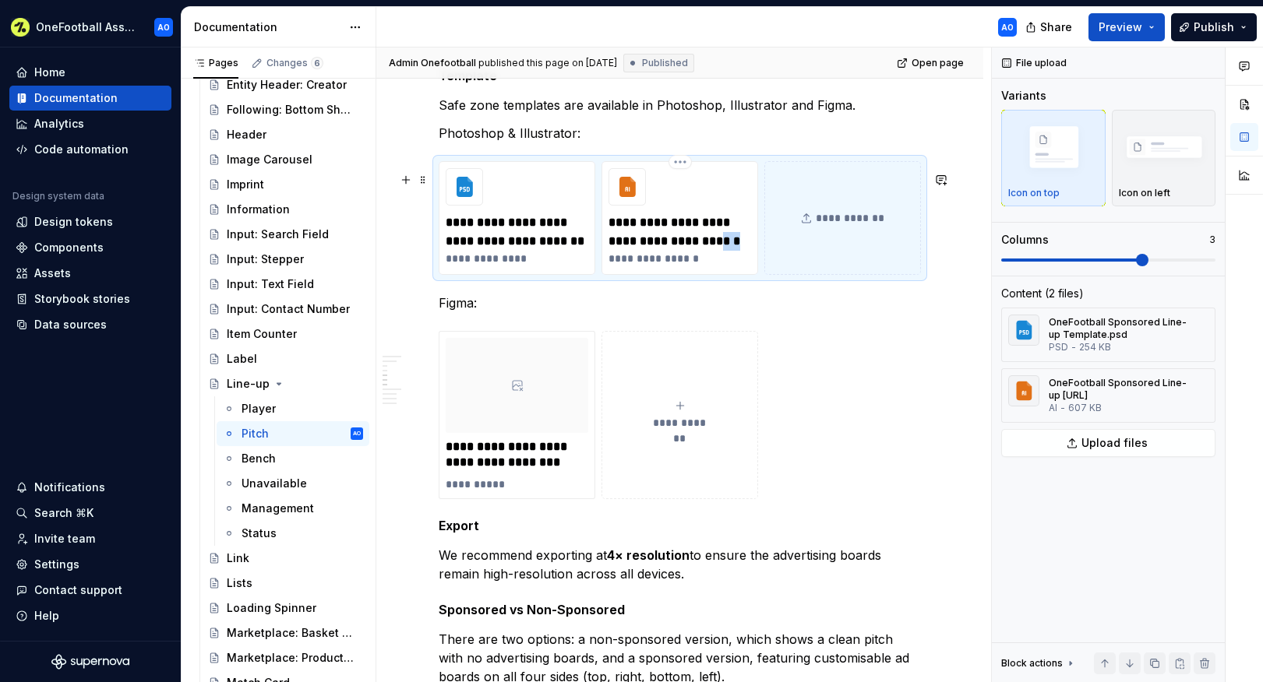
drag, startPoint x: 713, startPoint y: 252, endPoint x: 798, endPoint y: 257, distance: 85.1
click at [798, 257] on div "**********" at bounding box center [680, 218] width 482 height 114
click at [1207, 29] on span "Publish" at bounding box center [1213, 27] width 41 height 16
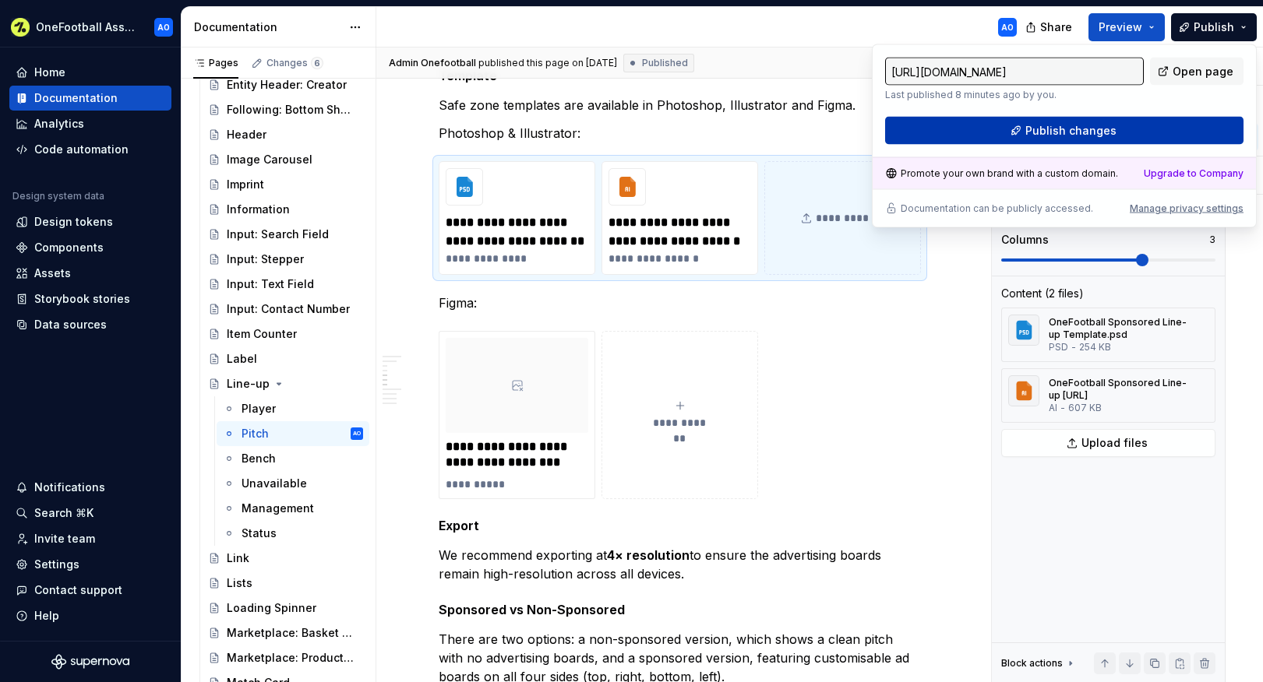
click at [1076, 122] on button "Publish changes" at bounding box center [1064, 131] width 358 height 28
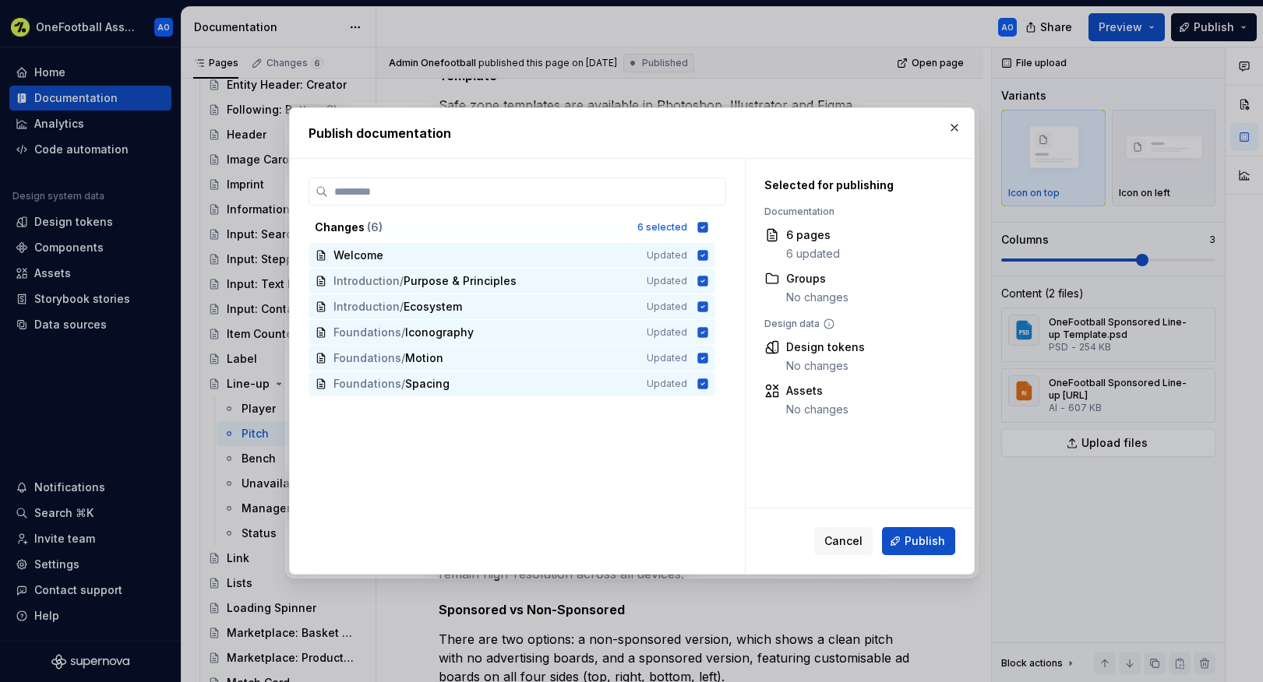
click at [928, 538] on span "Publish" at bounding box center [924, 542] width 41 height 16
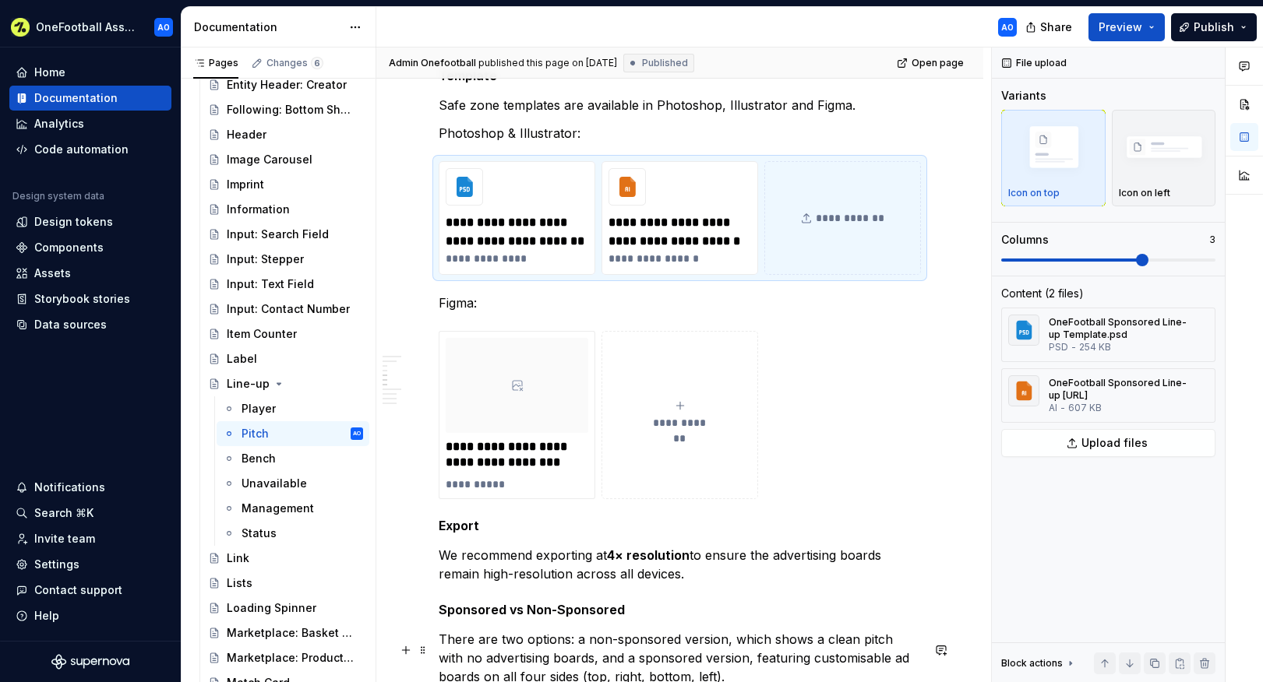
type textarea "*"
